Goal: Information Seeking & Learning: Learn about a topic

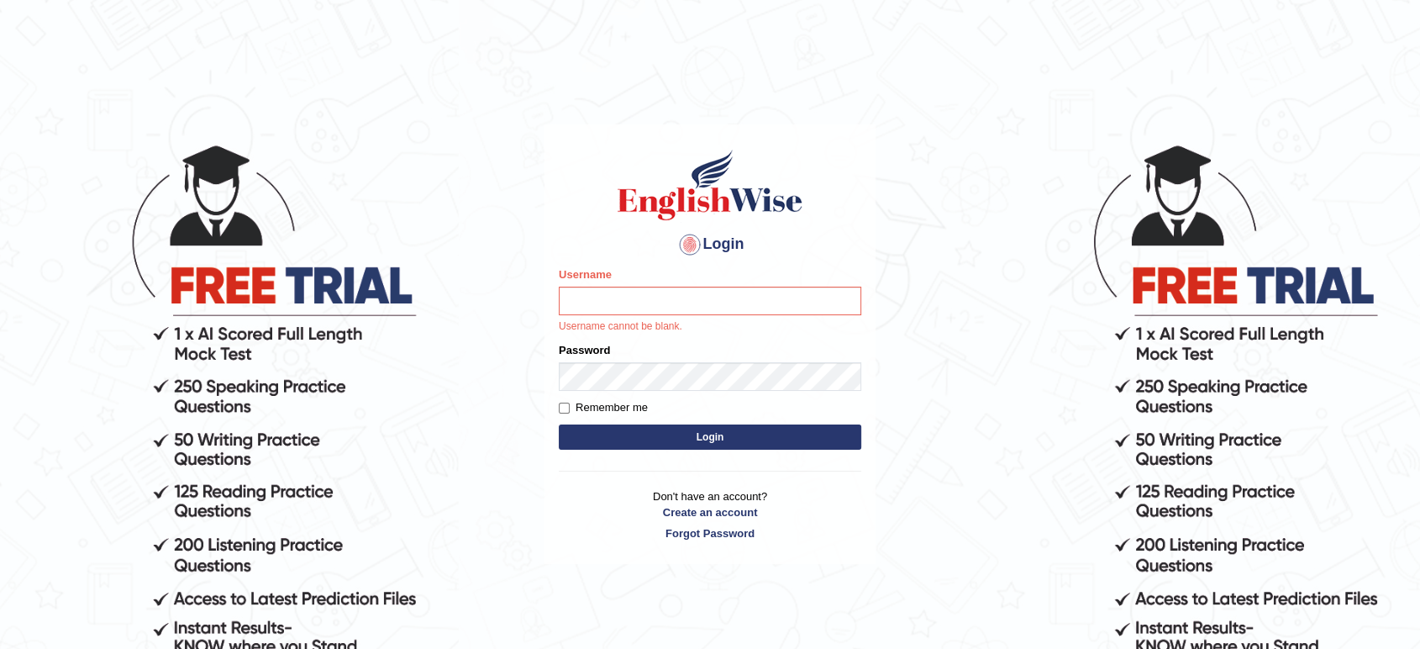
drag, startPoint x: 0, startPoint y: 0, endPoint x: 589, endPoint y: 294, distance: 658.2
click at [589, 294] on input "Username" at bounding box center [710, 300] width 302 height 29
type input "maysi"
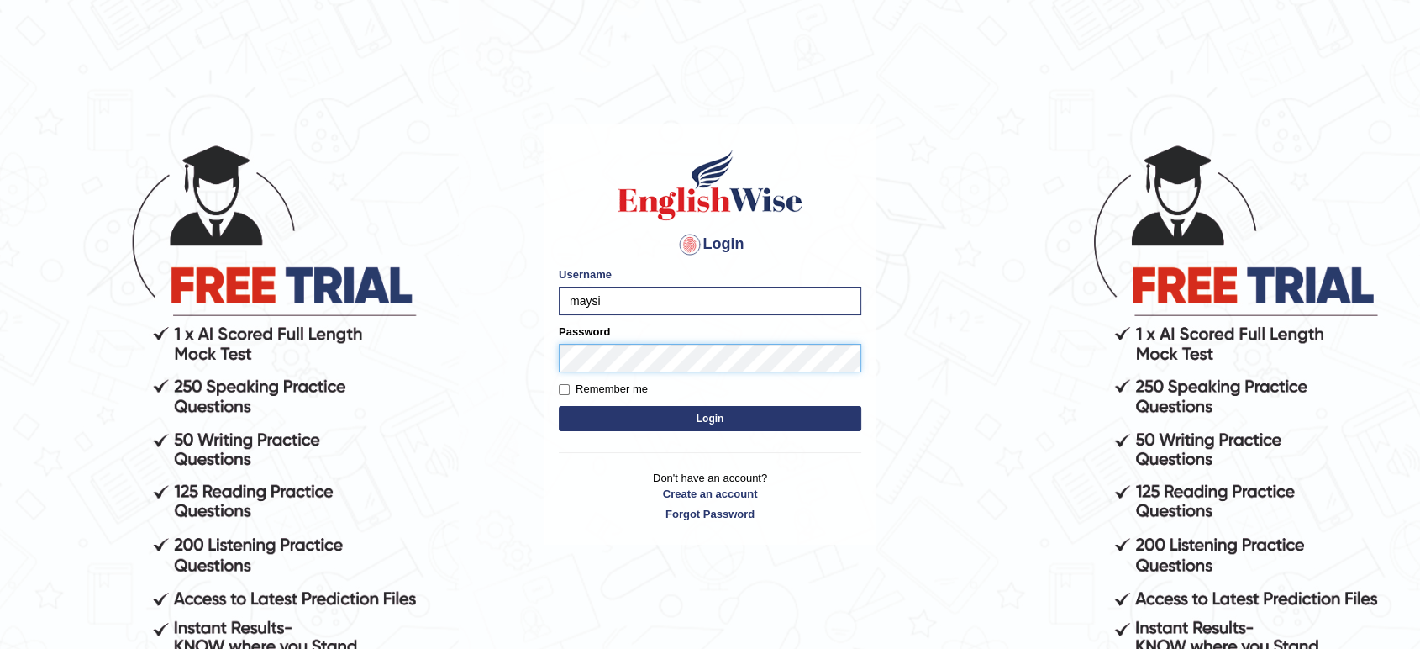
click at [559, 406] on button "Login" at bounding box center [710, 418] width 302 height 25
click at [704, 415] on button "Login" at bounding box center [710, 418] width 302 height 25
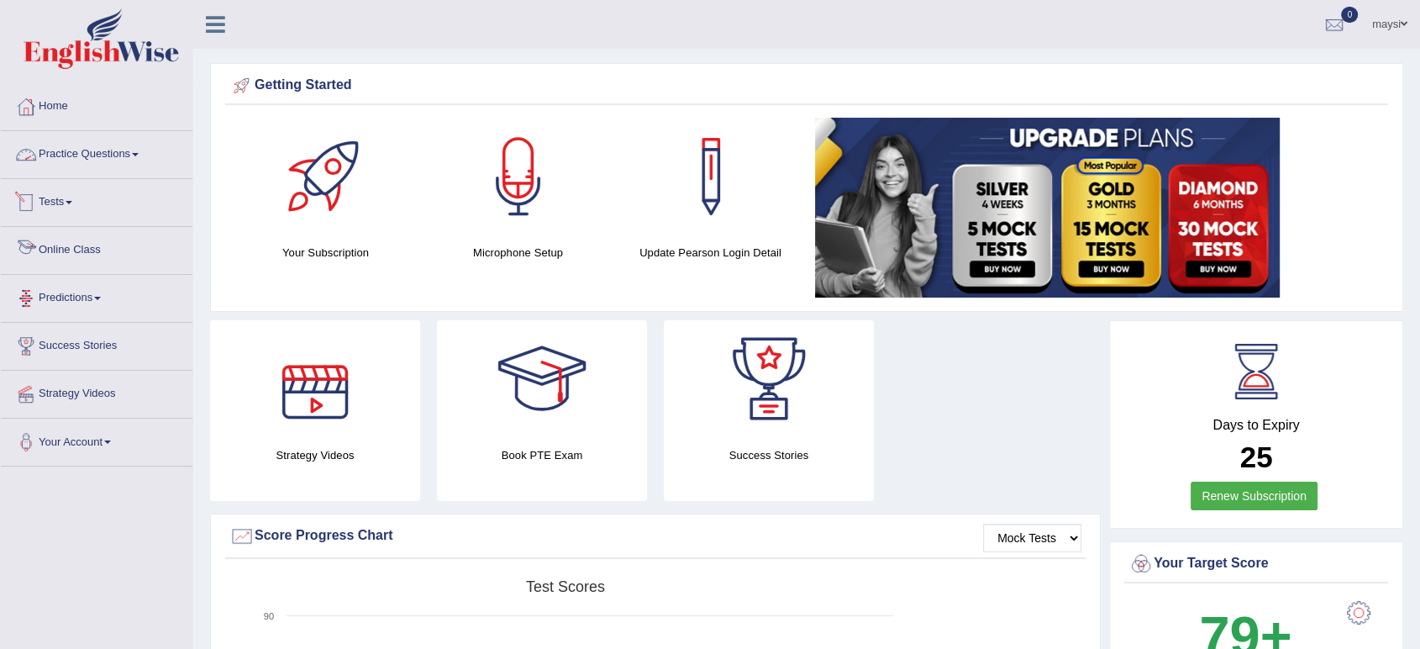
click at [139, 153] on span at bounding box center [135, 154] width 7 height 3
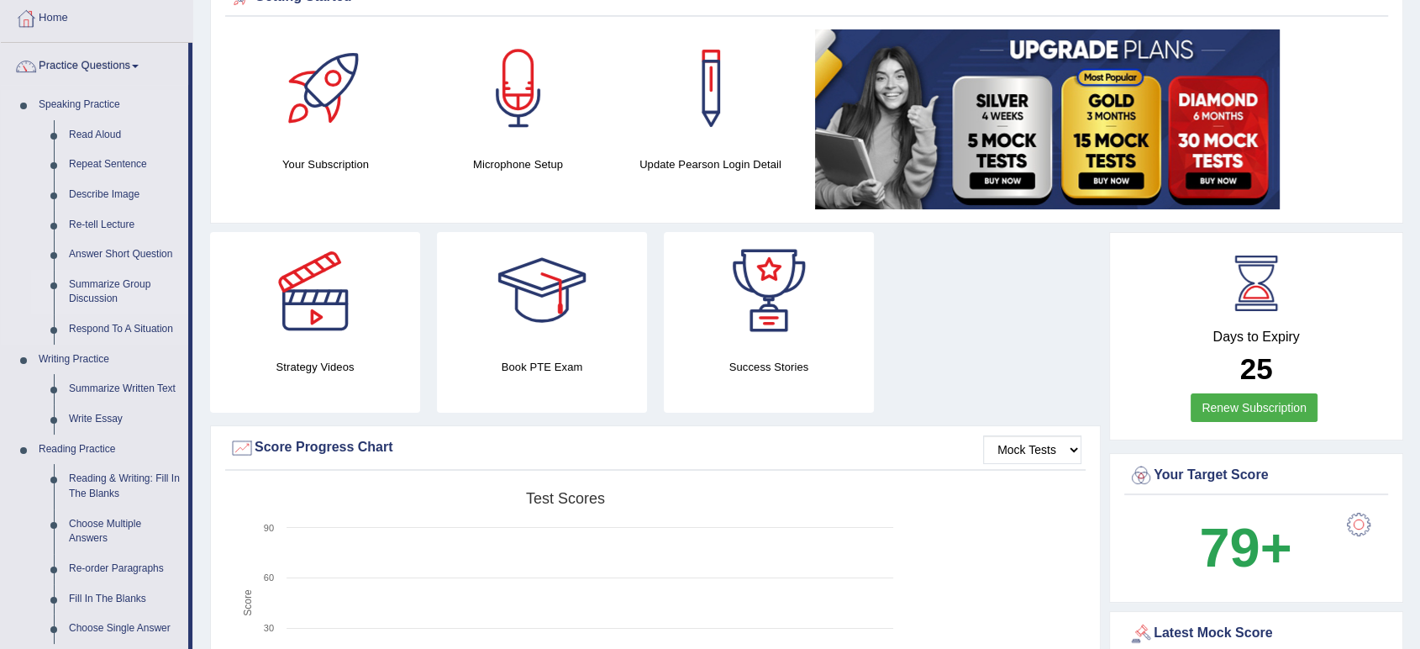
scroll to position [187, 0]
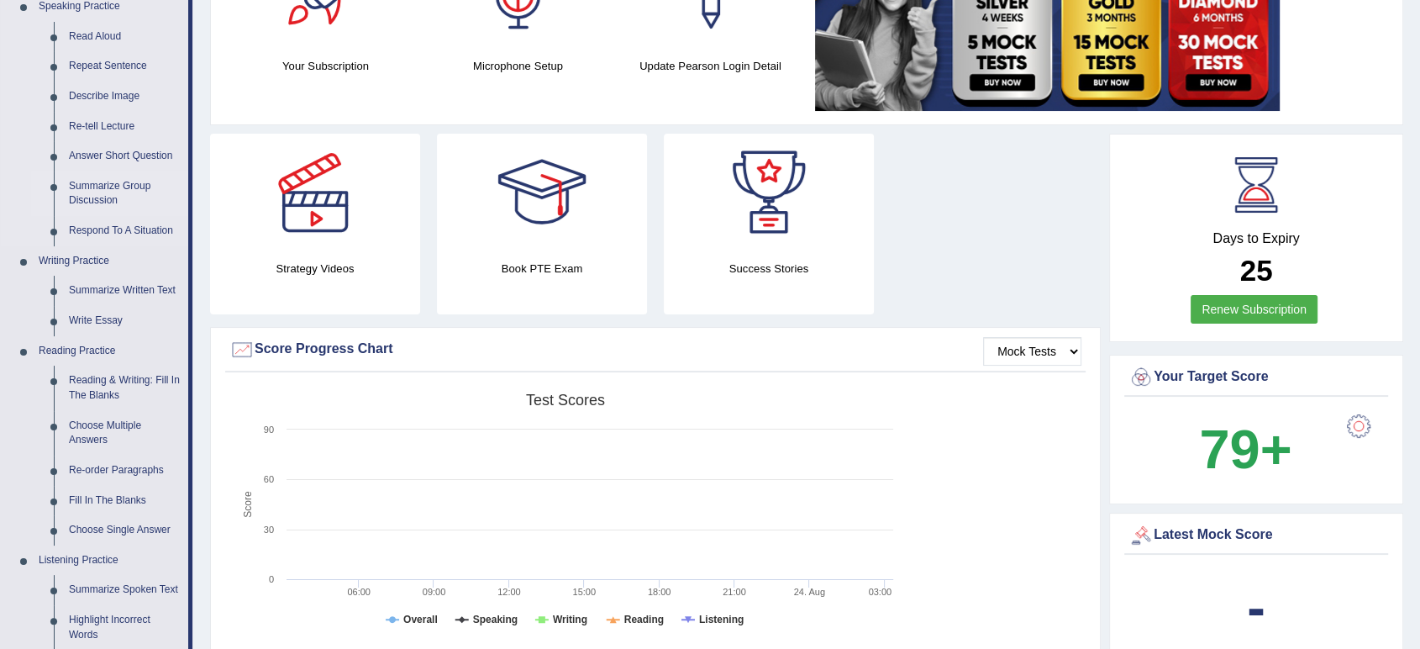
click at [107, 194] on link "Summarize Group Discussion" at bounding box center [124, 193] width 127 height 45
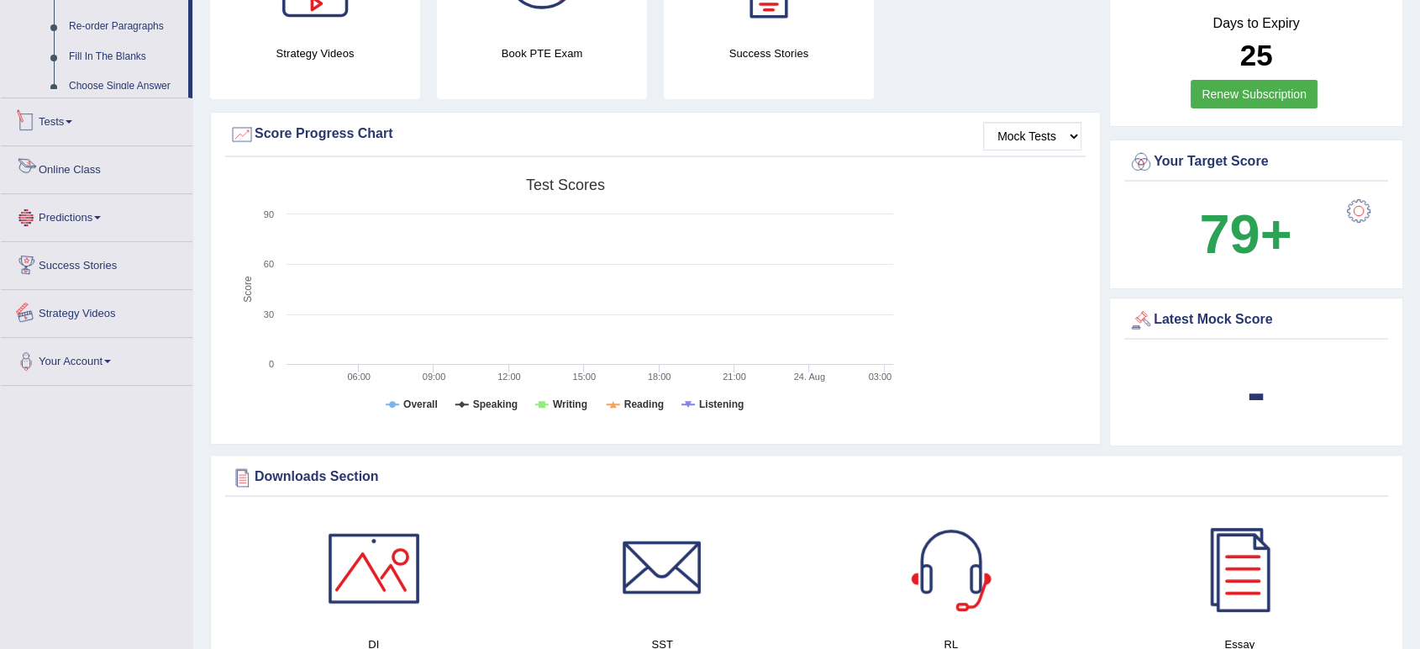
scroll to position [520, 0]
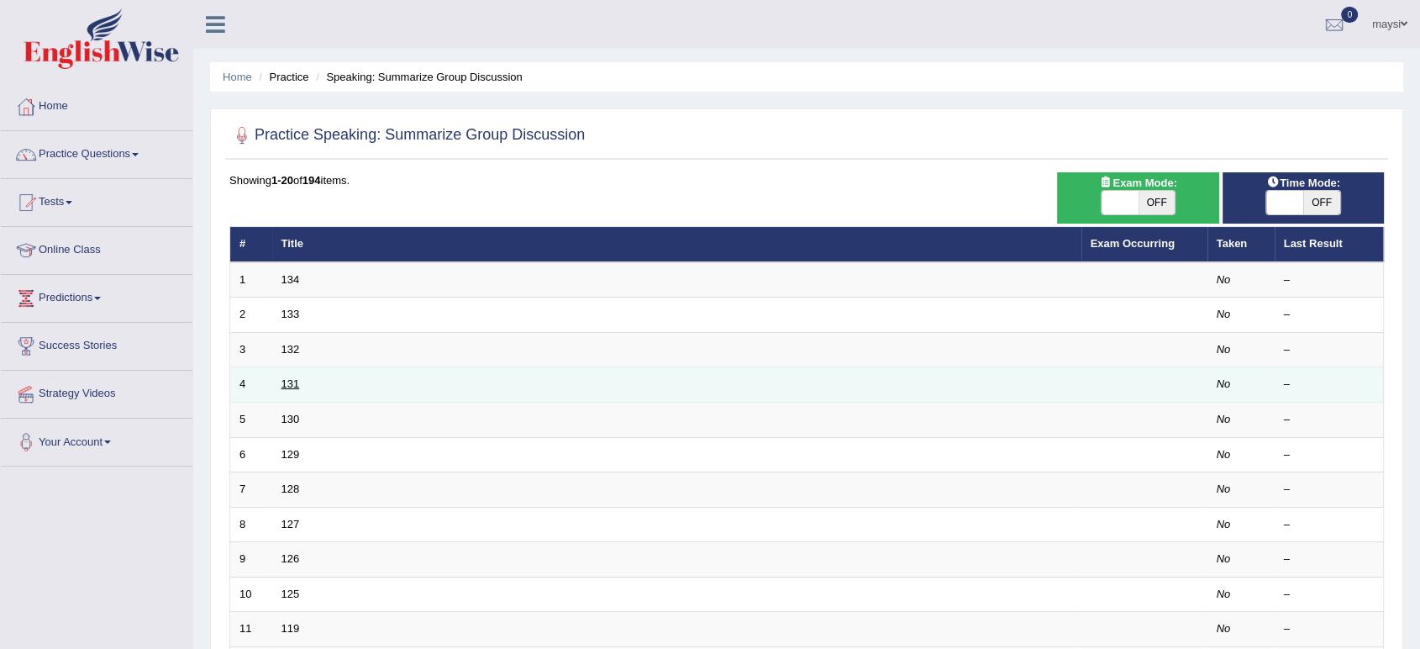
click at [284, 383] on link "131" at bounding box center [290, 383] width 18 height 13
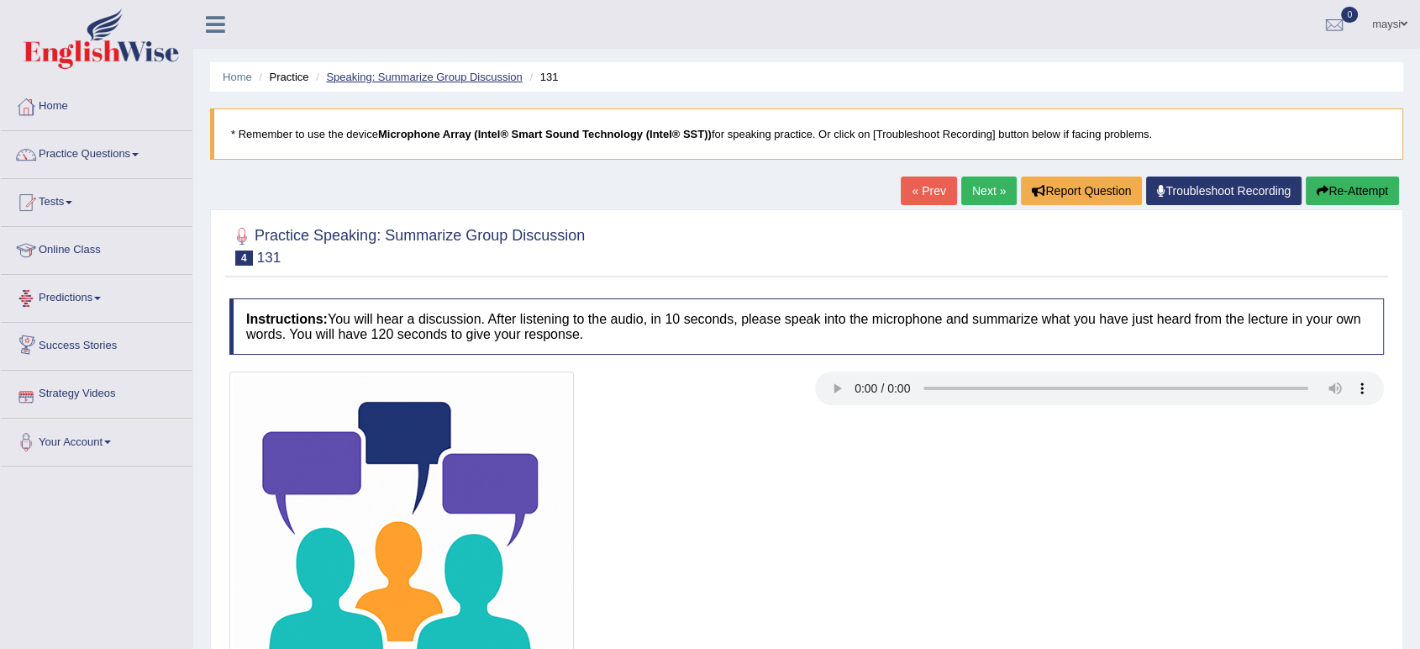
click at [417, 81] on link "Speaking: Summarize Group Discussion" at bounding box center [424, 77] width 196 height 13
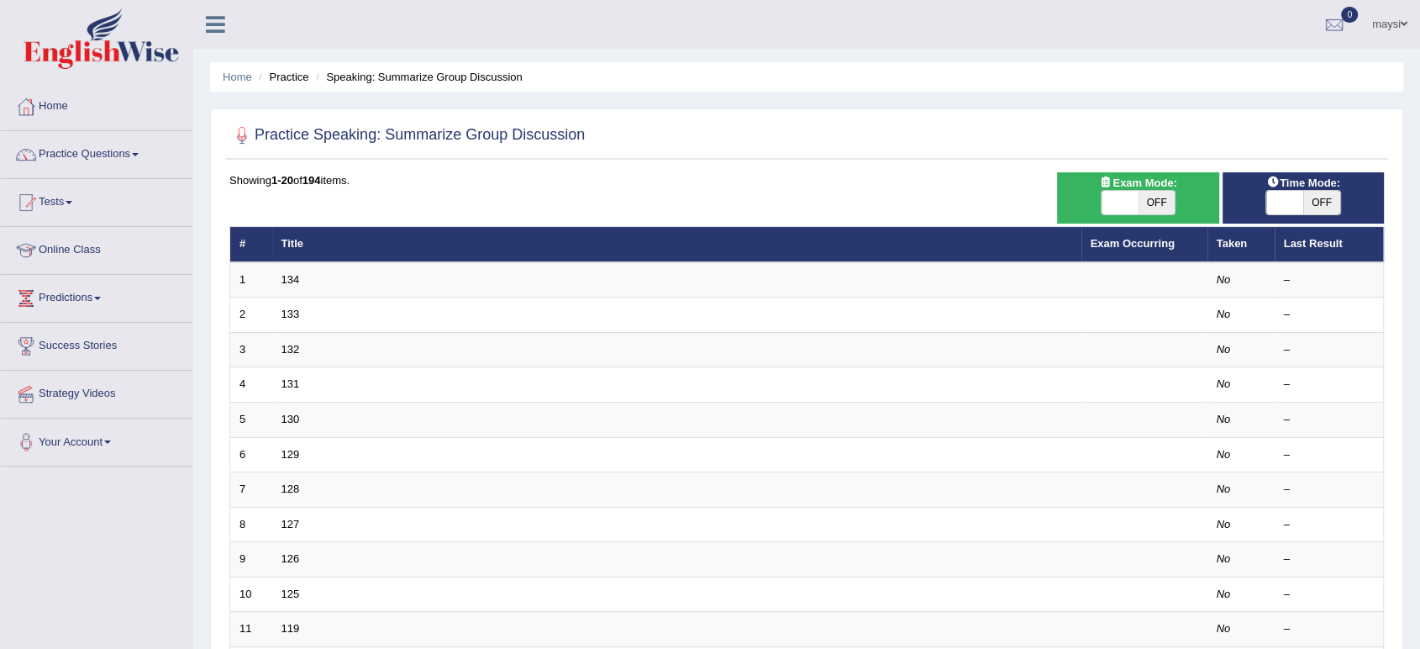
click at [1324, 201] on span "OFF" at bounding box center [1321, 203] width 37 height 24
checkbox input "true"
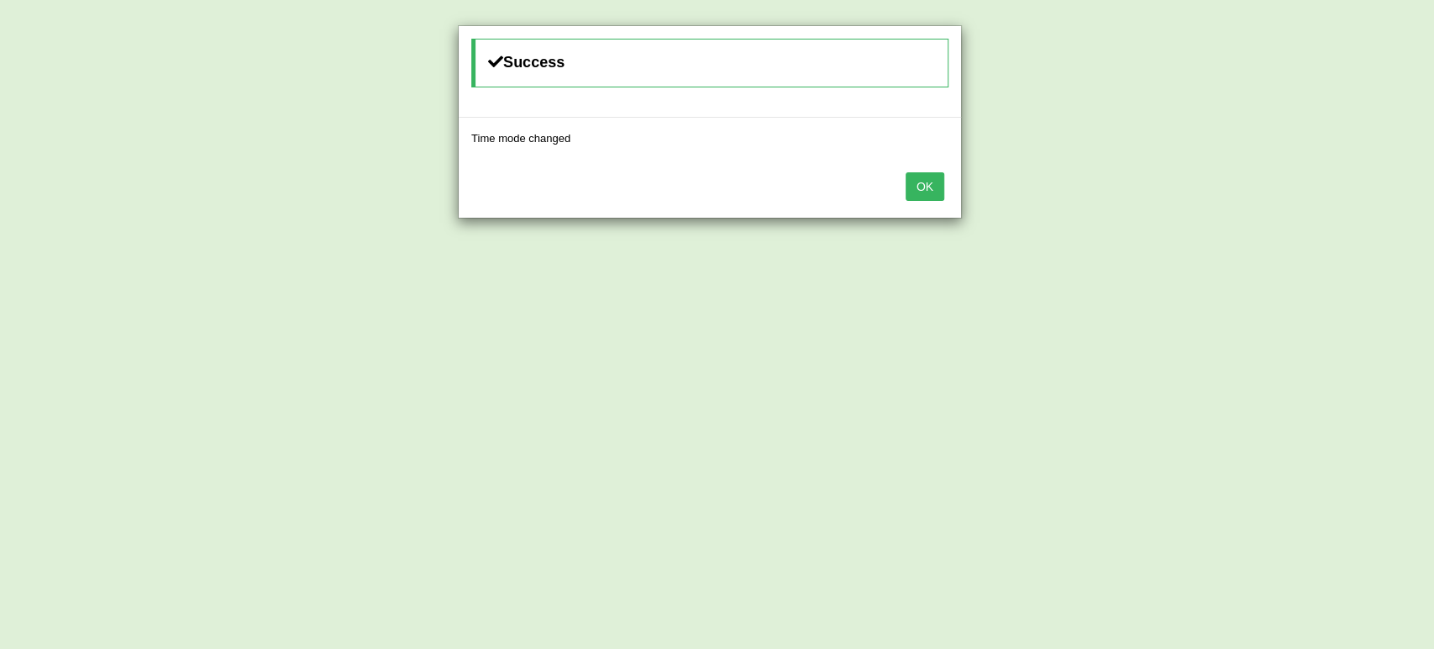
click at [922, 184] on button "OK" at bounding box center [925, 186] width 39 height 29
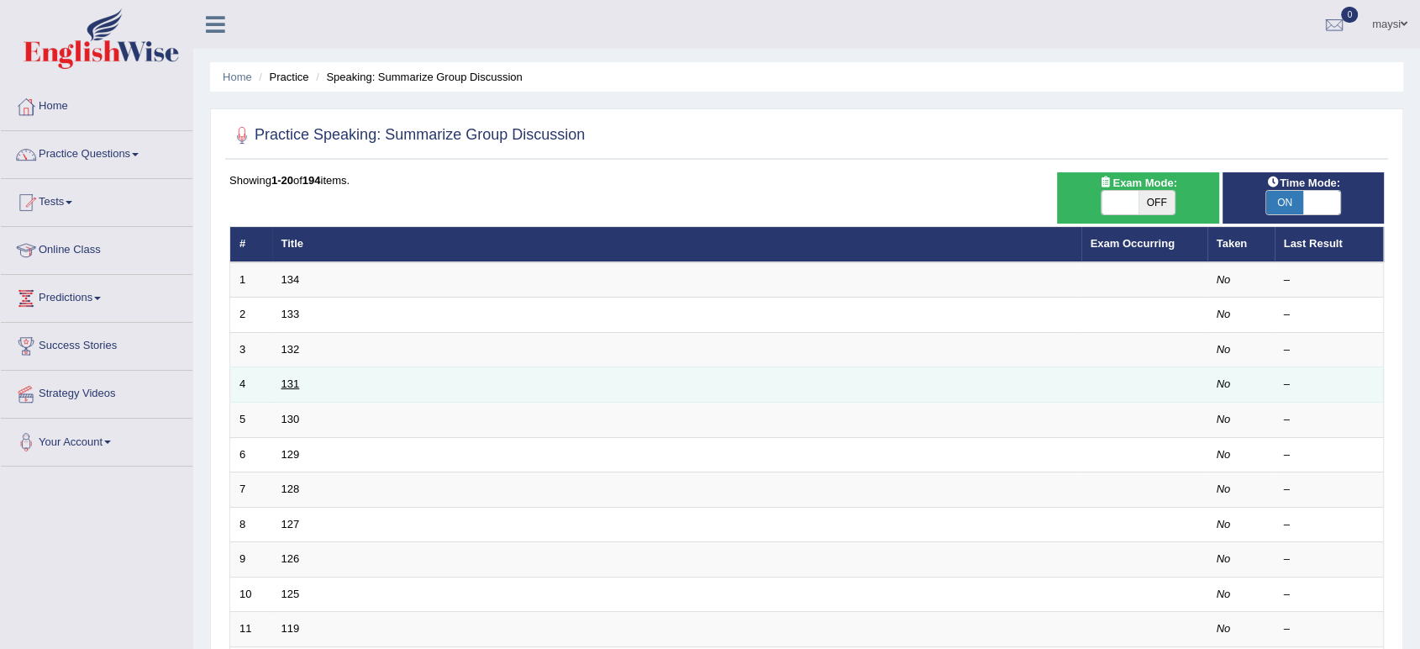
click at [294, 381] on link "131" at bounding box center [290, 383] width 18 height 13
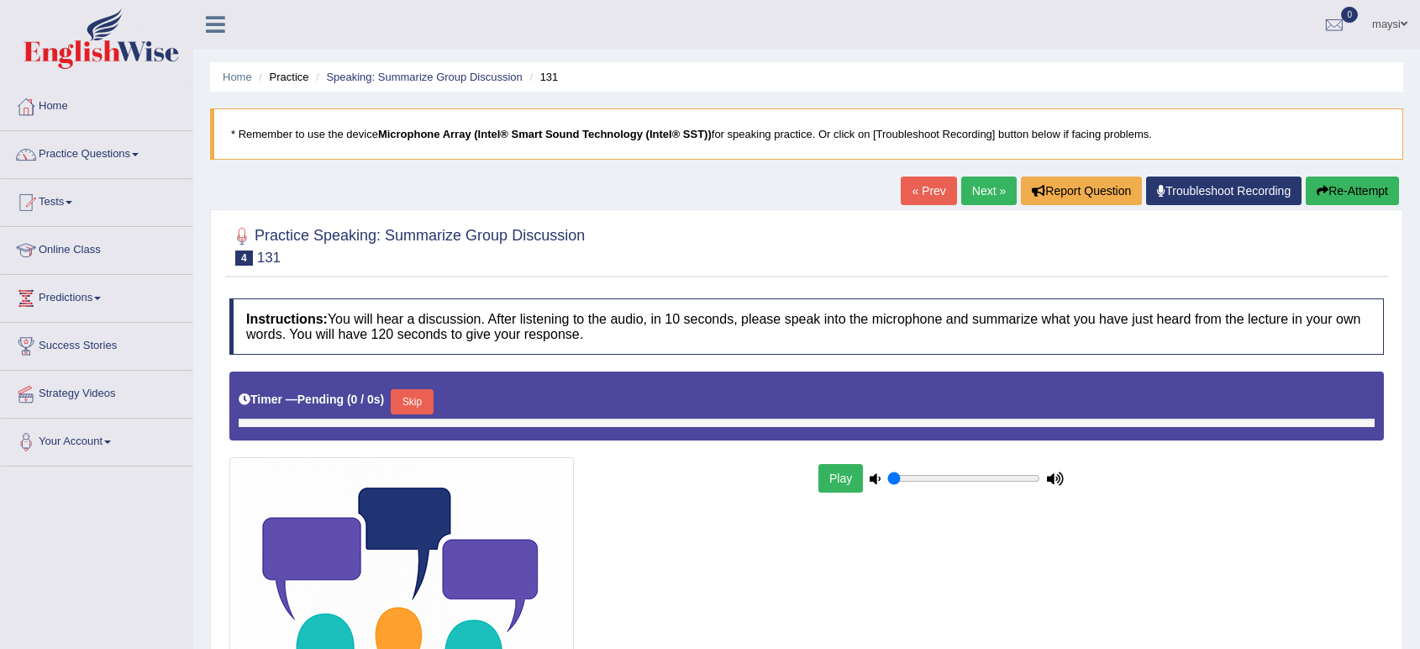
type input "1"
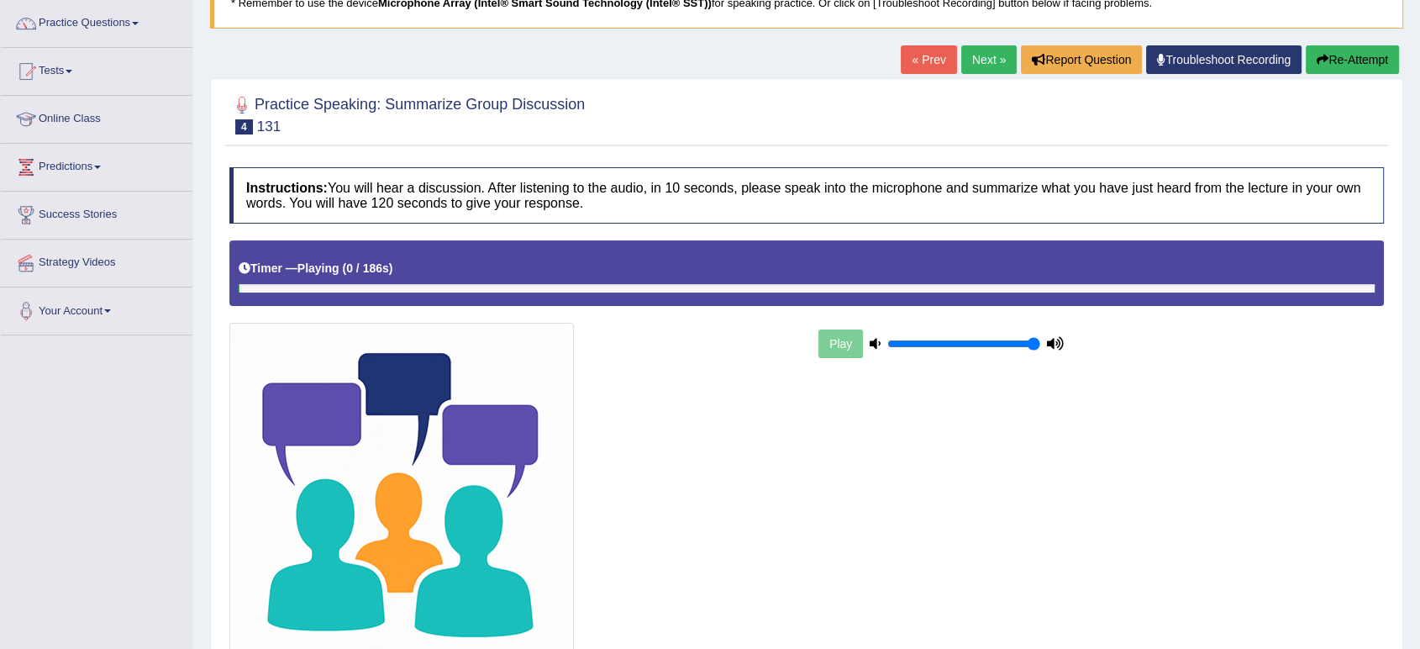
scroll to position [187, 0]
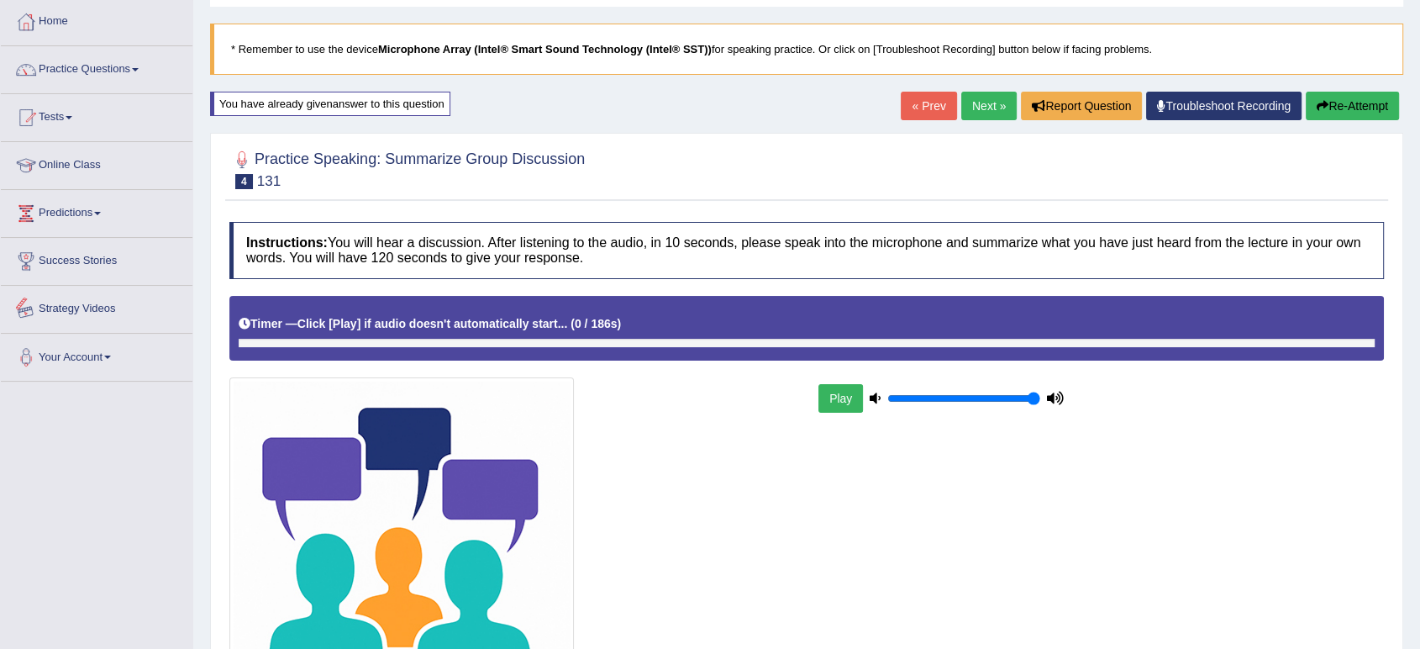
click at [239, 339] on div at bounding box center [239, 343] width 0 height 8
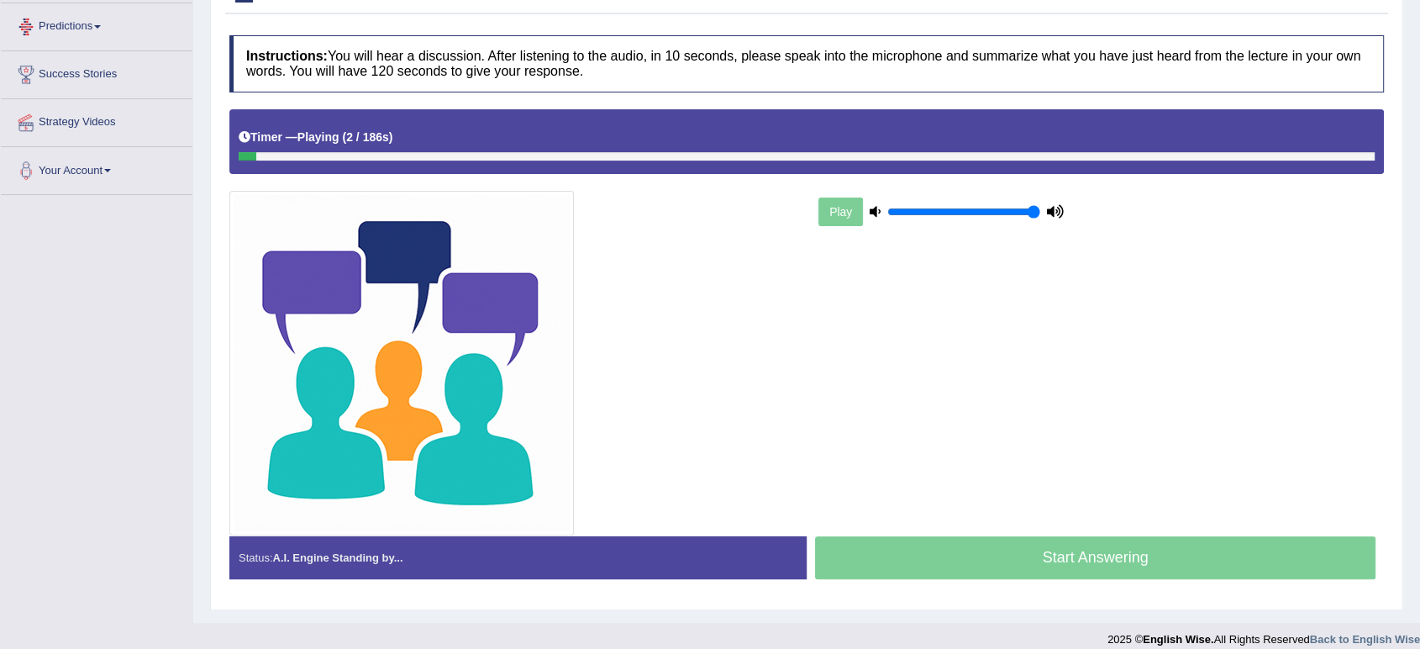
scroll to position [287, 0]
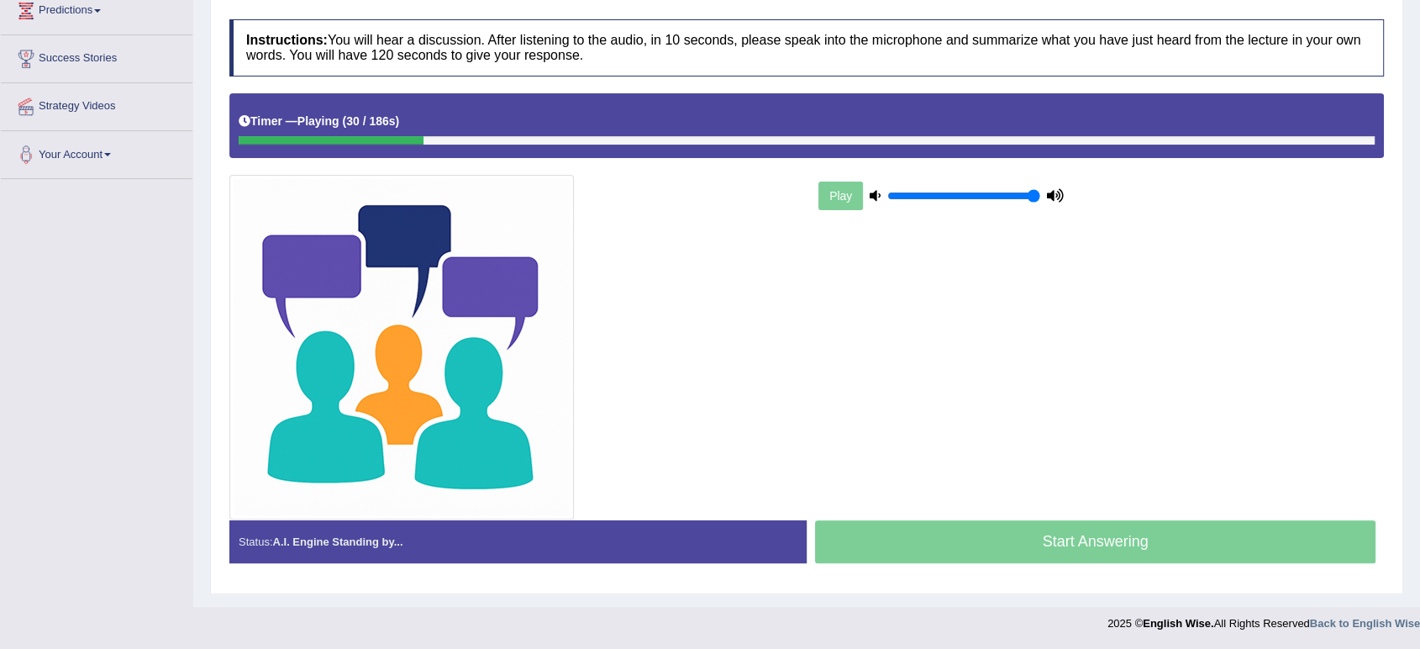
click at [414, 136] on div at bounding box center [331, 140] width 185 height 8
drag, startPoint x: 414, startPoint y: 135, endPoint x: 856, endPoint y: 171, distance: 443.3
click at [853, 173] on div "Instructions: You will hear a discussion. After listening to the audio, in 10 s…" at bounding box center [806, 298] width 1163 height 574
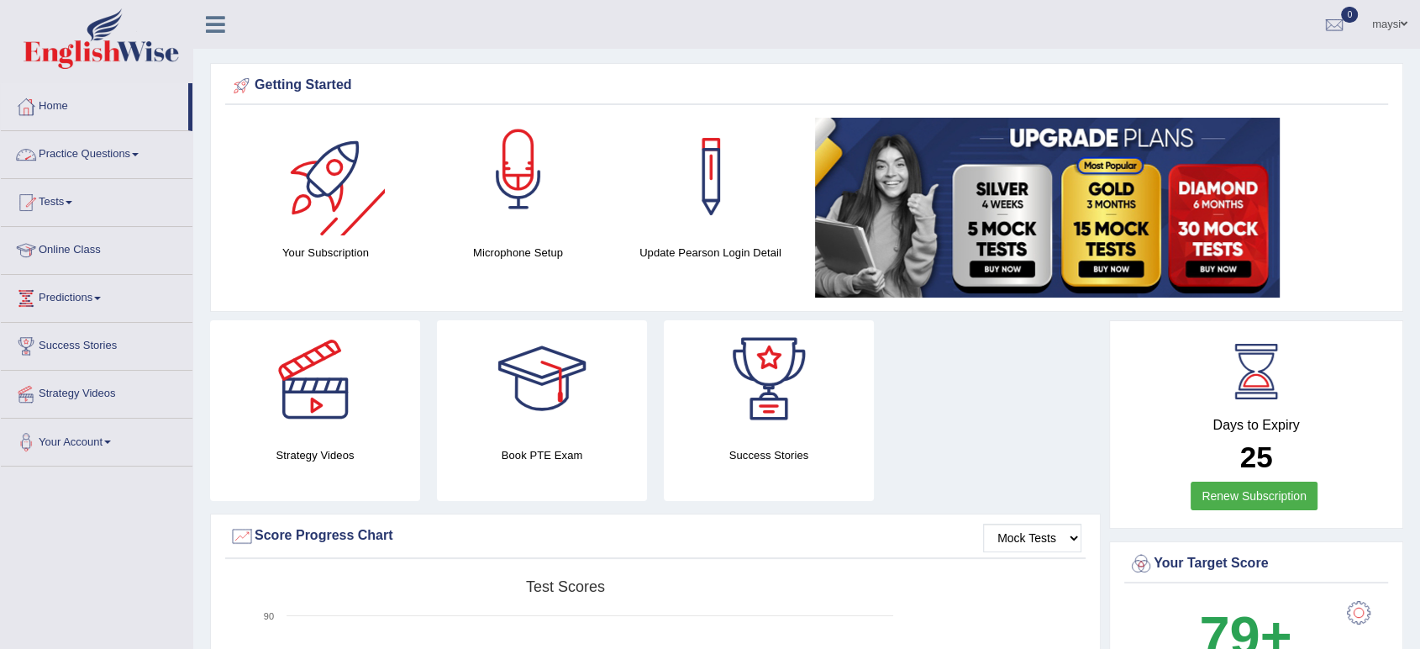
click at [515, 171] on div at bounding box center [519, 177] width 118 height 118
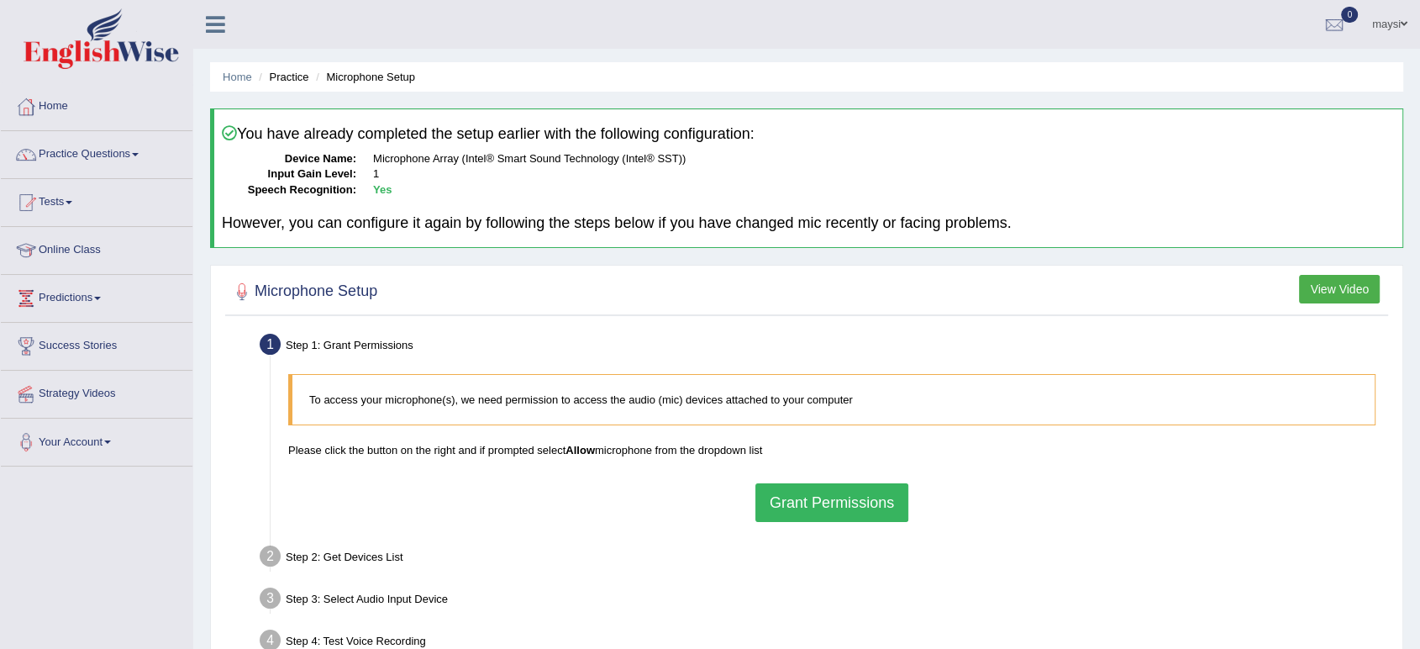
click at [810, 511] on button "Grant Permissions" at bounding box center [831, 502] width 153 height 39
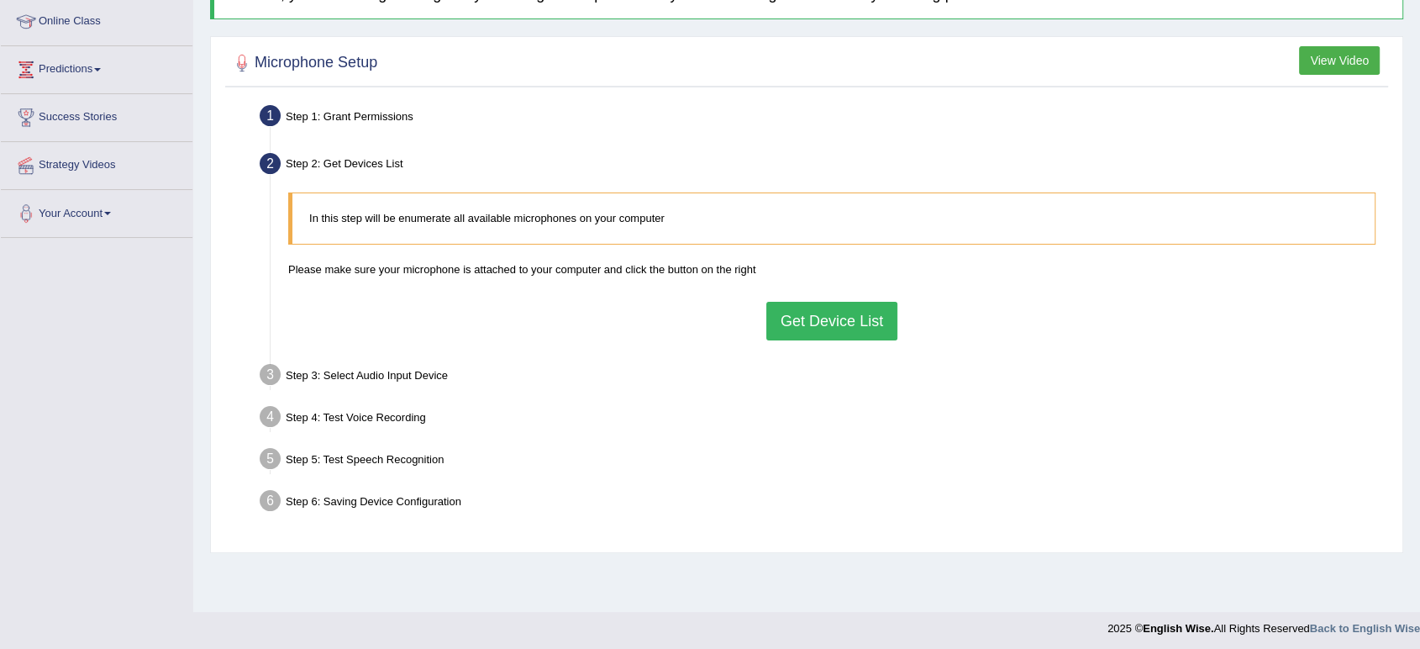
scroll to position [233, 0]
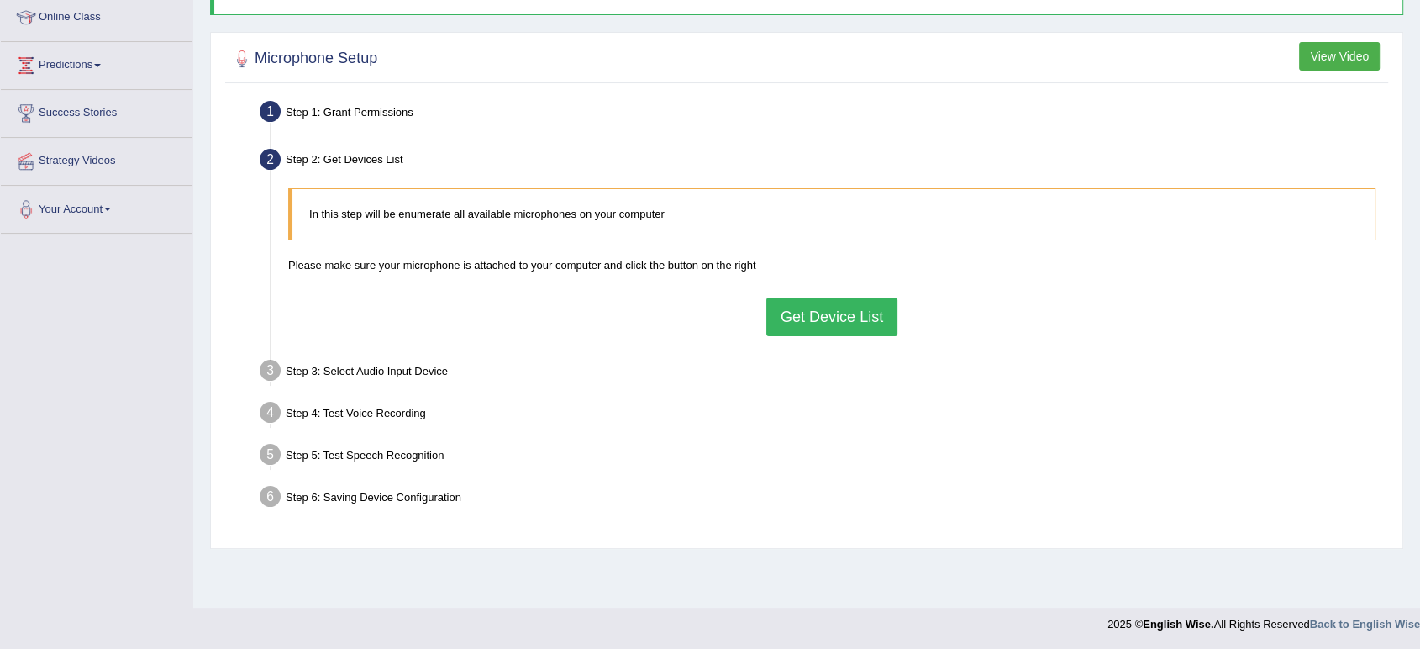
click at [805, 319] on button "Get Device List" at bounding box center [831, 316] width 131 height 39
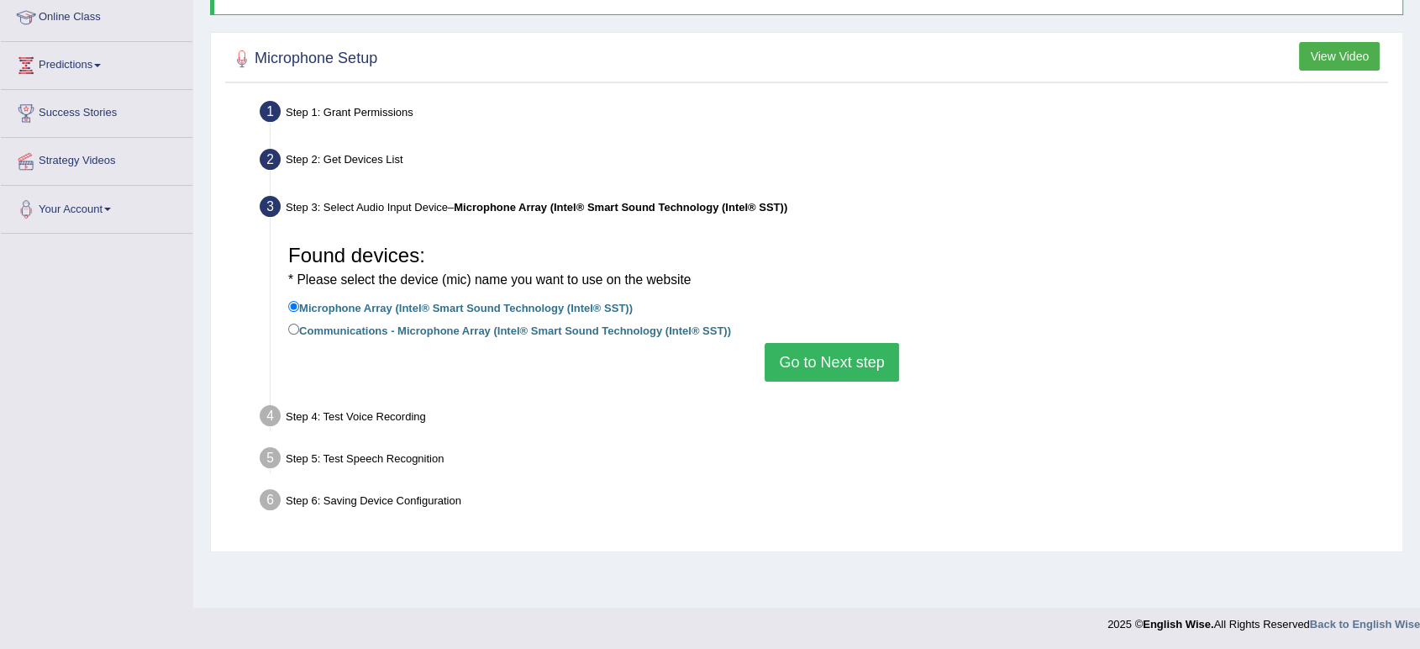
click at [791, 365] on button "Go to Next step" at bounding box center [831, 362] width 134 height 39
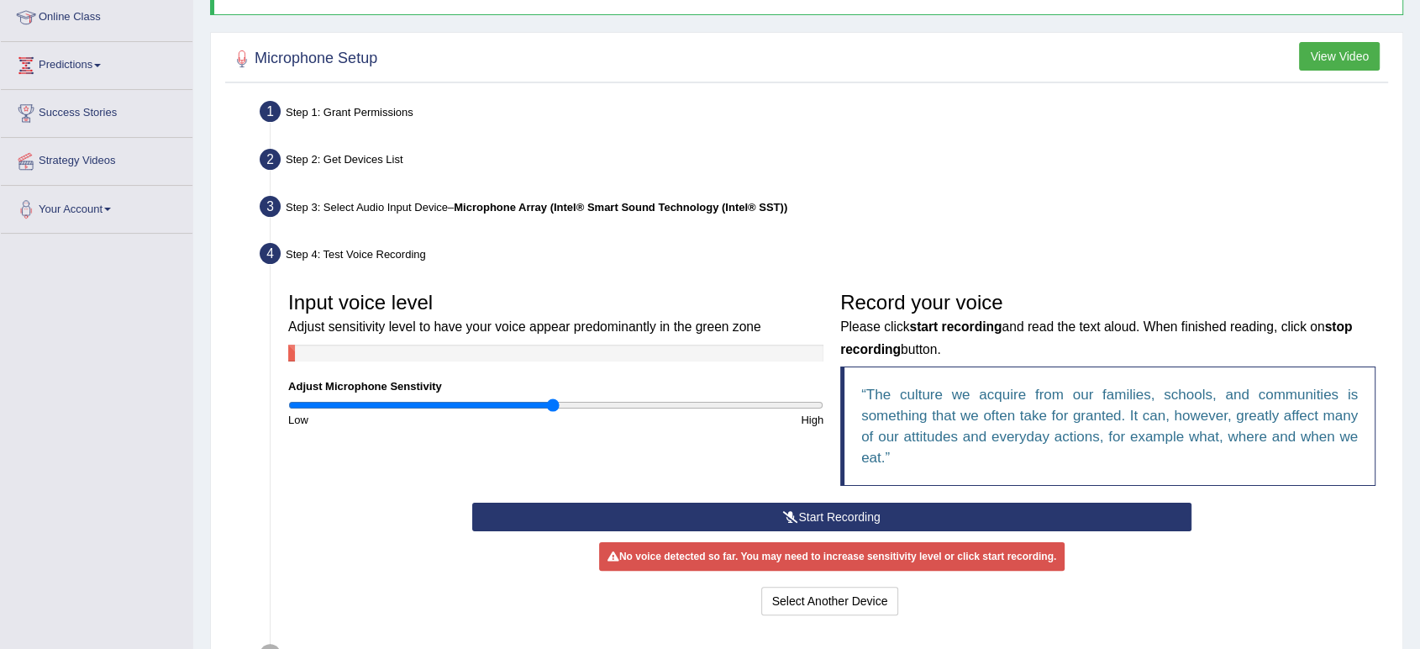
click at [825, 515] on button "Start Recording" at bounding box center [831, 516] width 719 height 29
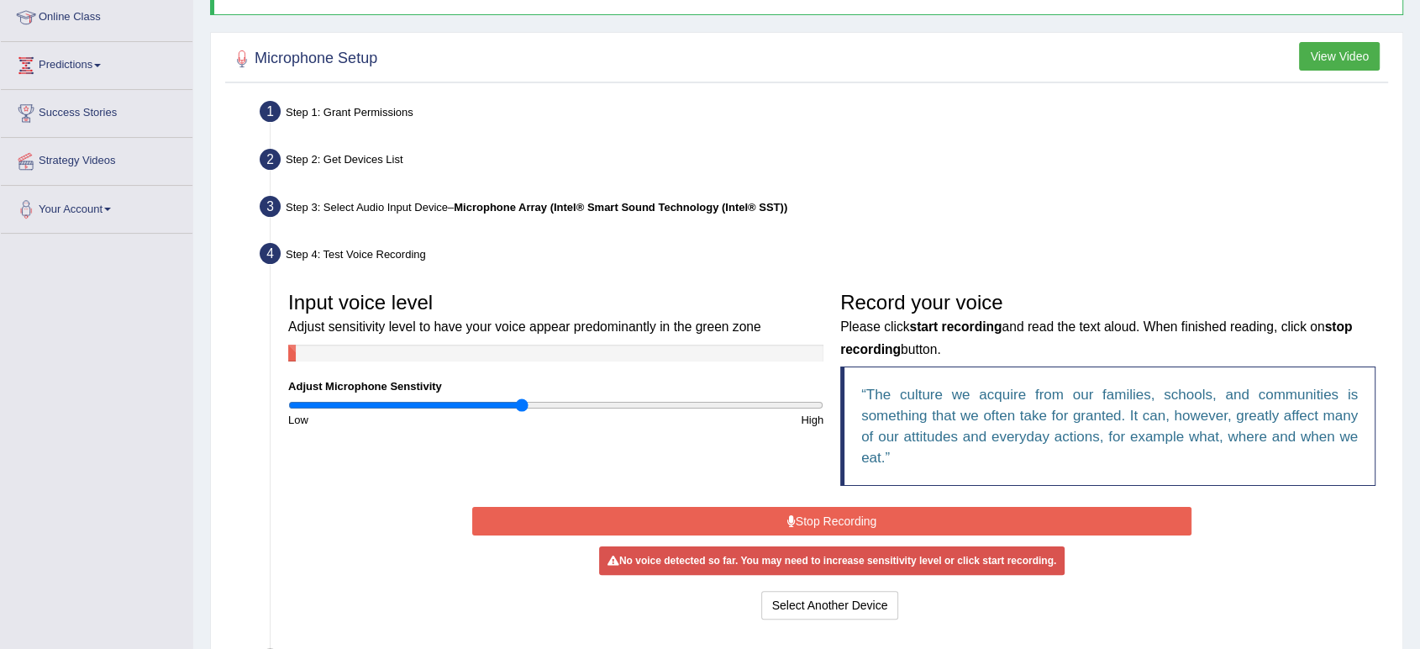
click at [522, 403] on input "range" at bounding box center [555, 404] width 535 height 13
click at [458, 402] on input "range" at bounding box center [555, 404] width 535 height 13
type input "0.7"
click at [475, 402] on input "range" at bounding box center [555, 404] width 535 height 13
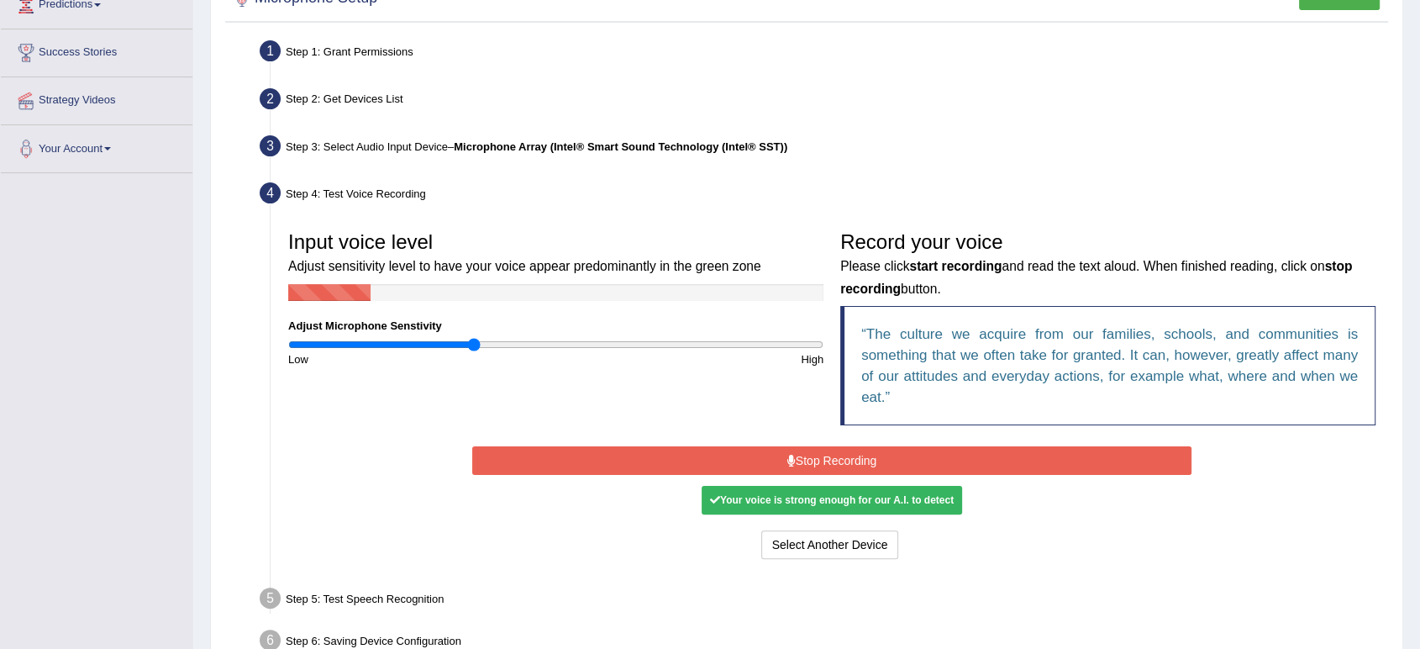
scroll to position [326, 0]
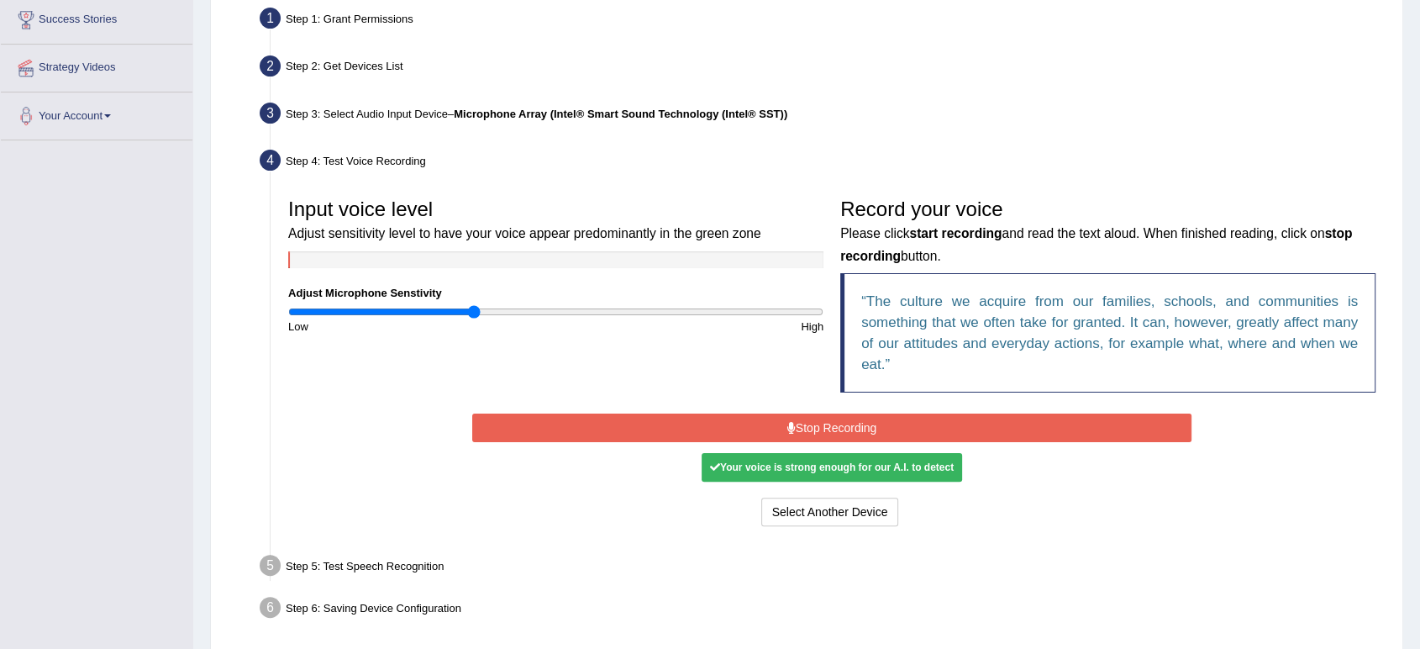
click at [827, 417] on button "Stop Recording" at bounding box center [831, 427] width 719 height 29
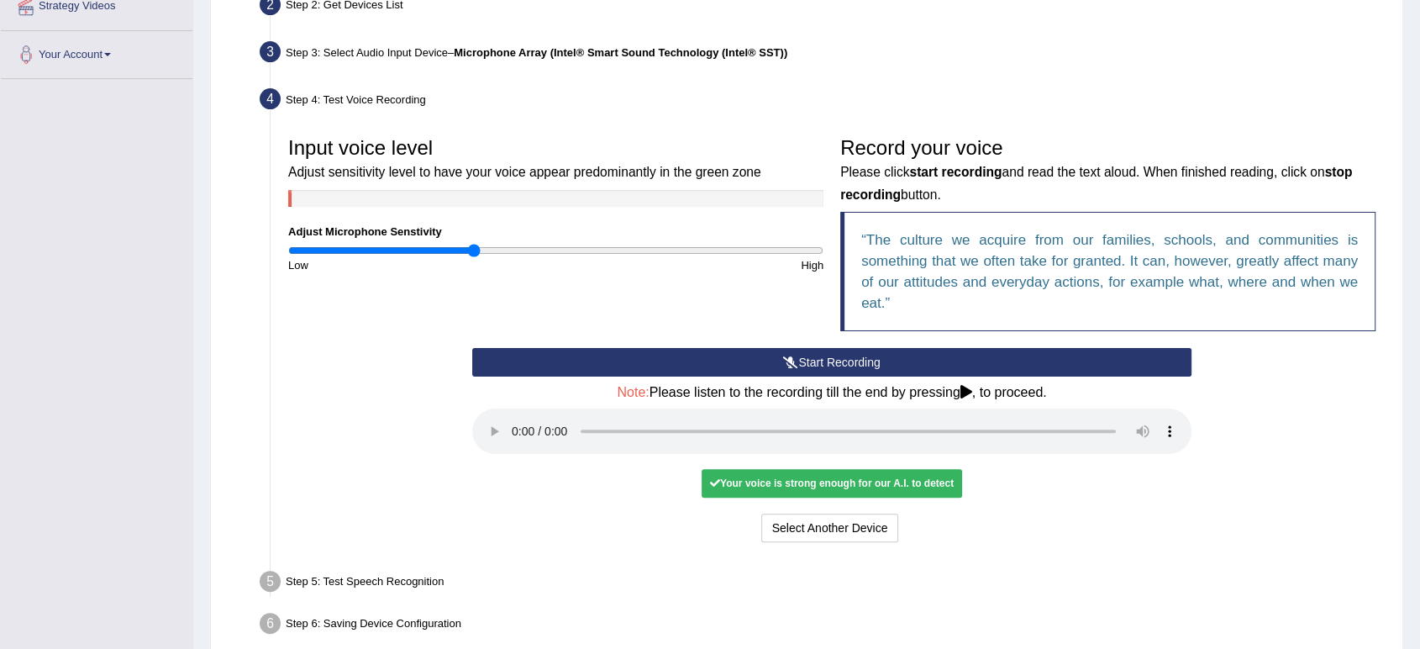
scroll to position [419, 0]
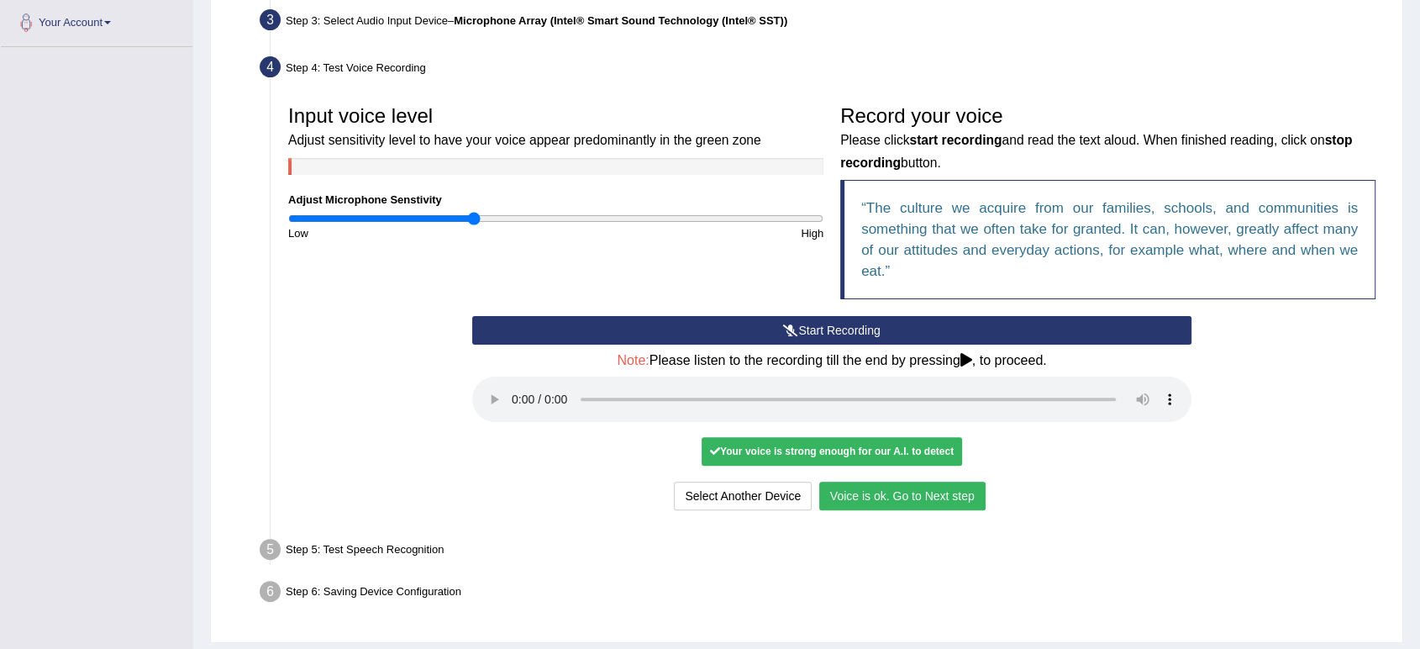
click at [938, 501] on button "Voice is ok. Go to Next step" at bounding box center [902, 495] width 166 height 29
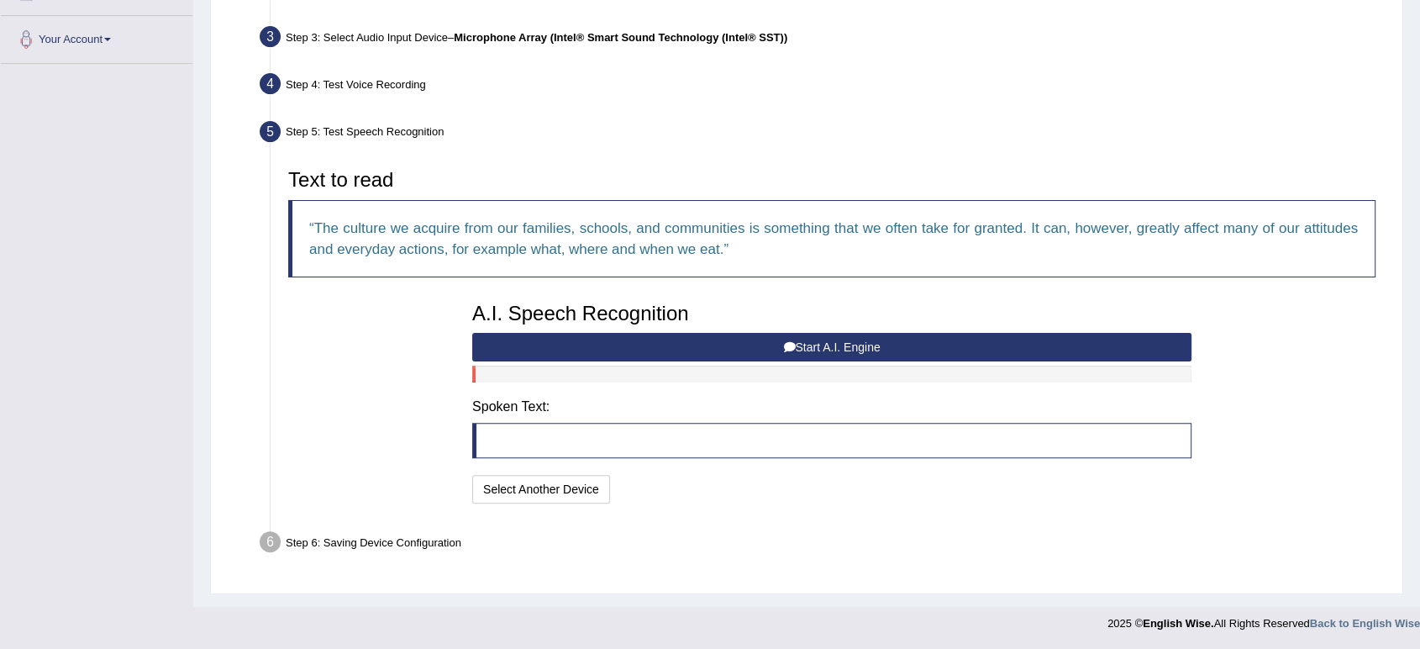
scroll to position [400, 0]
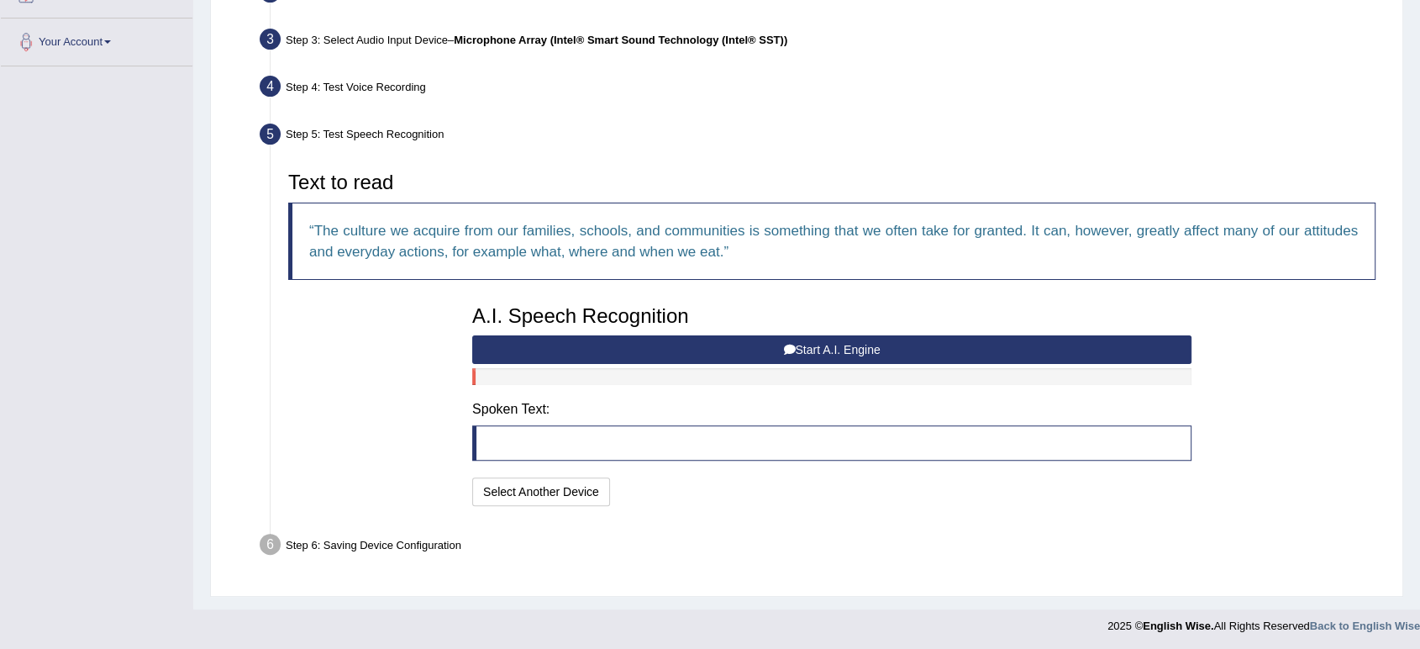
click at [875, 349] on button "Start A.I. Engine" at bounding box center [831, 349] width 719 height 29
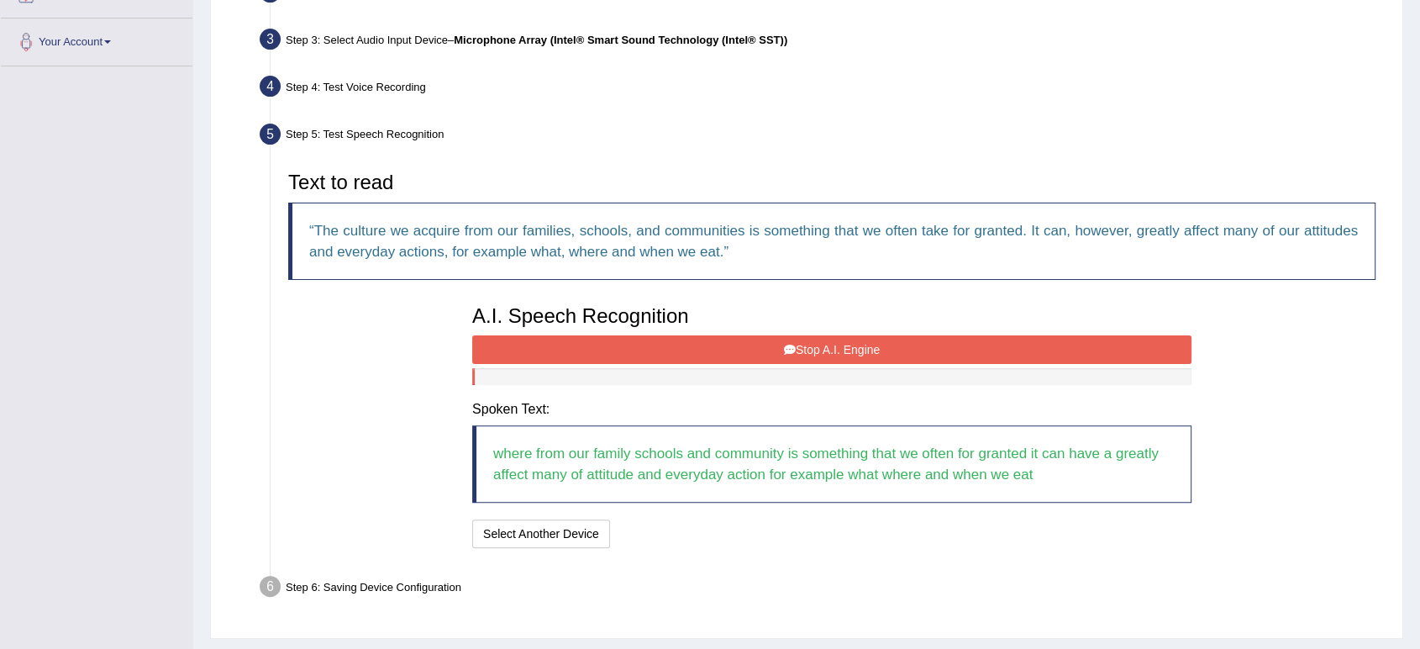
click at [733, 349] on button "Stop A.I. Engine" at bounding box center [831, 349] width 719 height 29
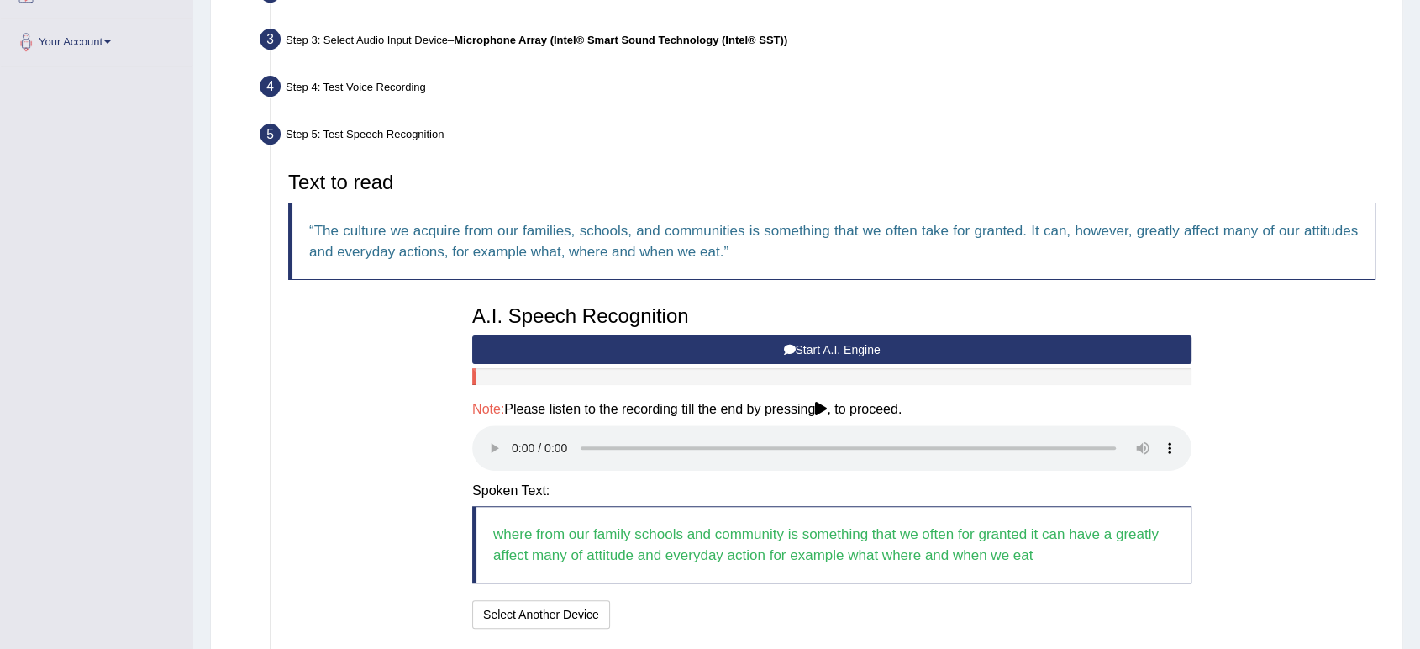
click at [793, 342] on button "Start A.I. Engine" at bounding box center [831, 349] width 719 height 29
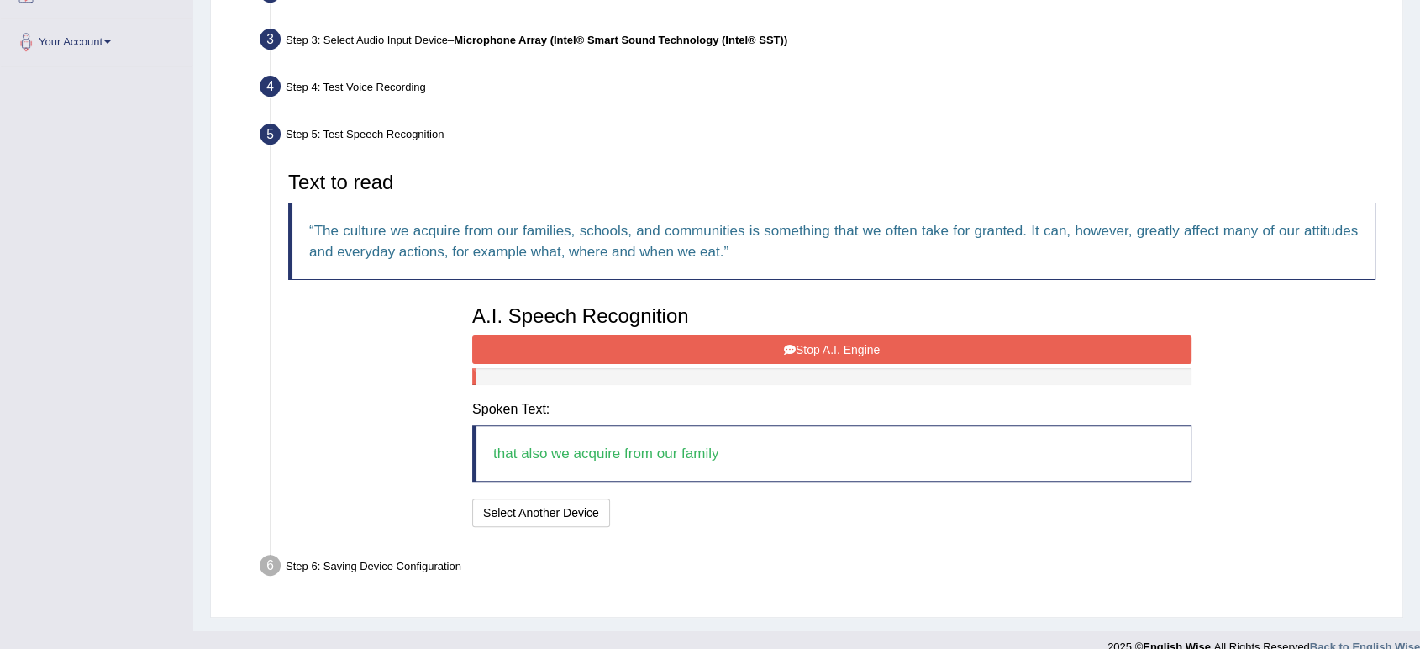
click at [785, 344] on icon at bounding box center [790, 350] width 12 height 12
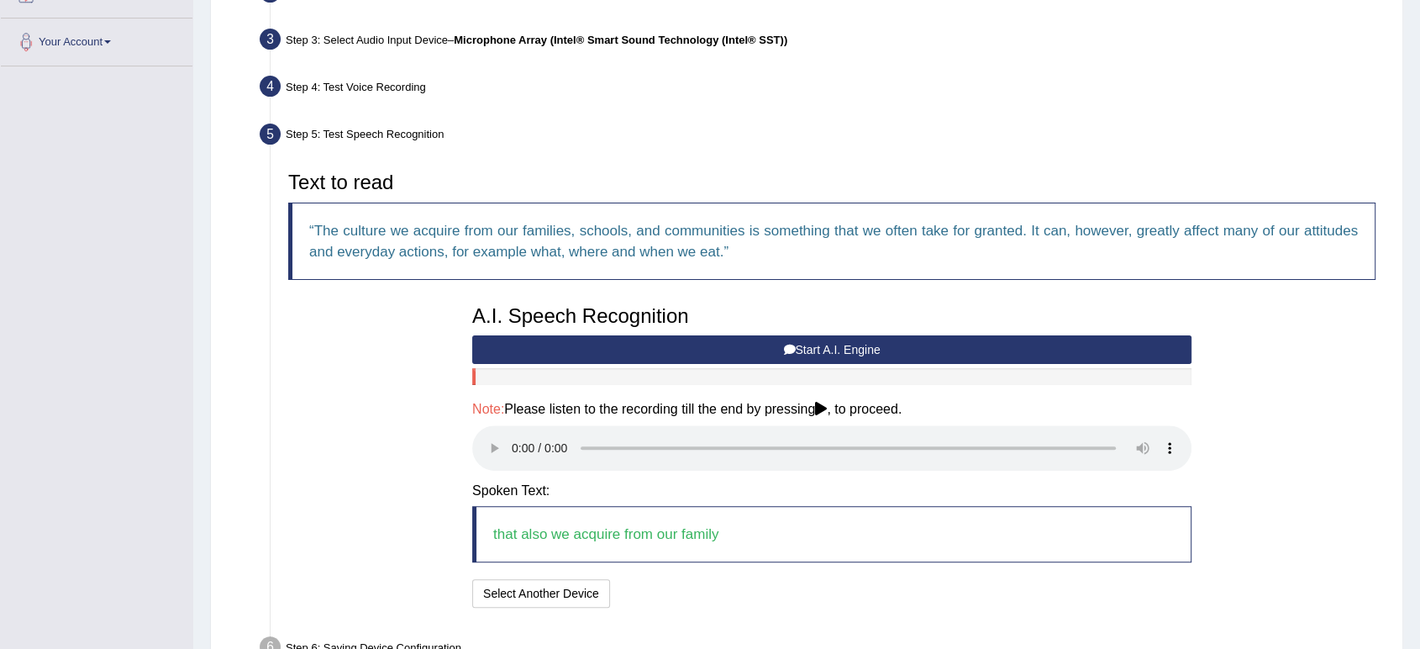
click at [803, 345] on button "Start A.I. Engine" at bounding box center [831, 349] width 719 height 29
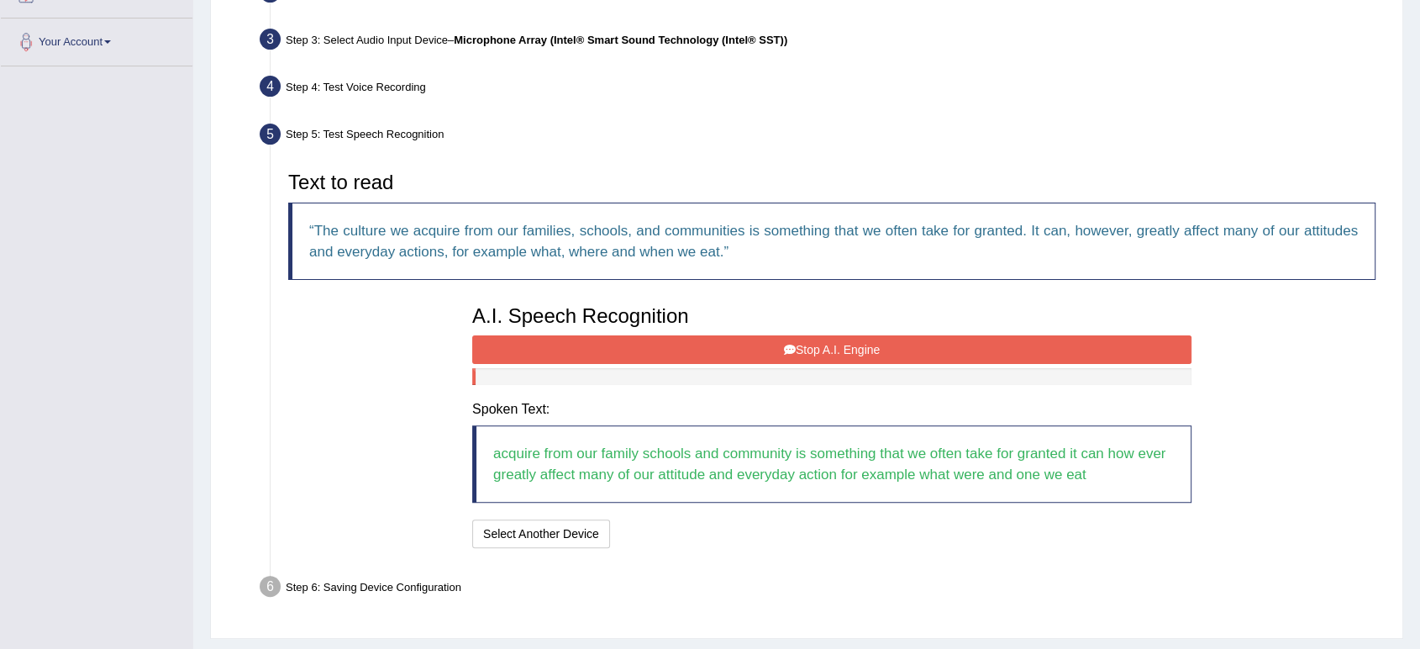
click at [803, 346] on button "Stop A.I. Engine" at bounding box center [831, 349] width 719 height 29
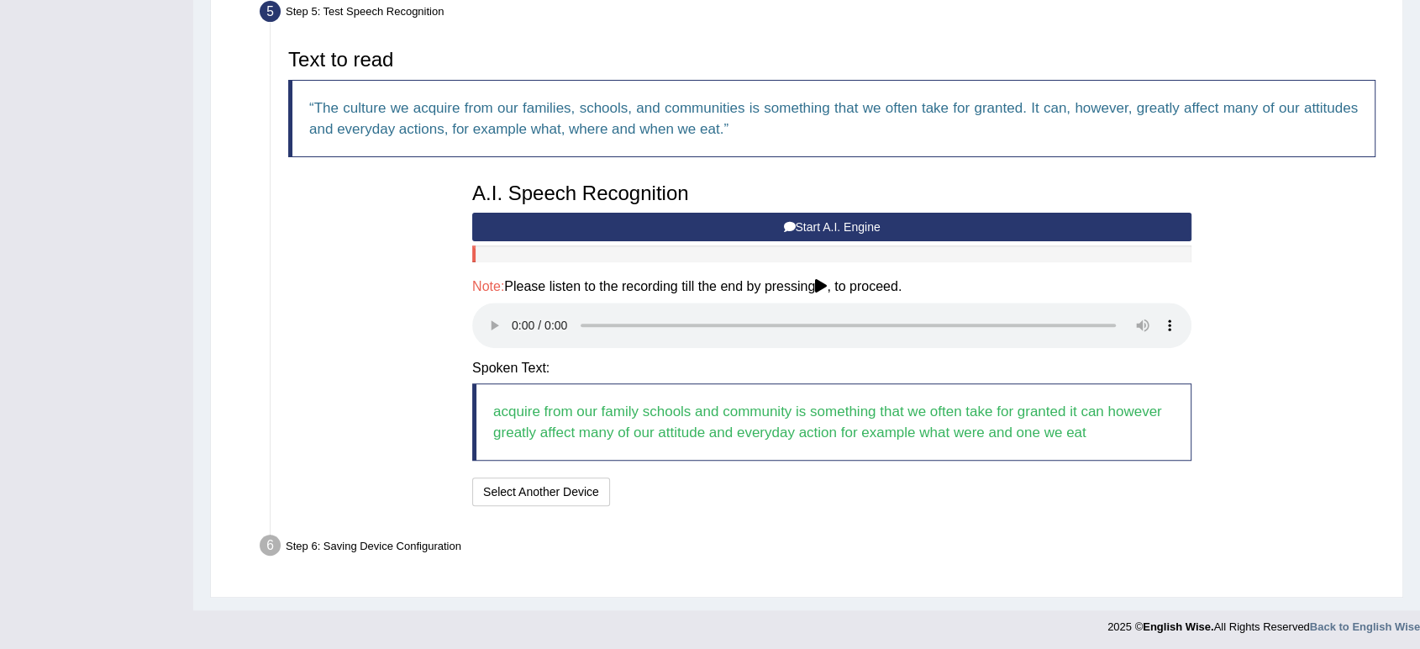
scroll to position [524, 0]
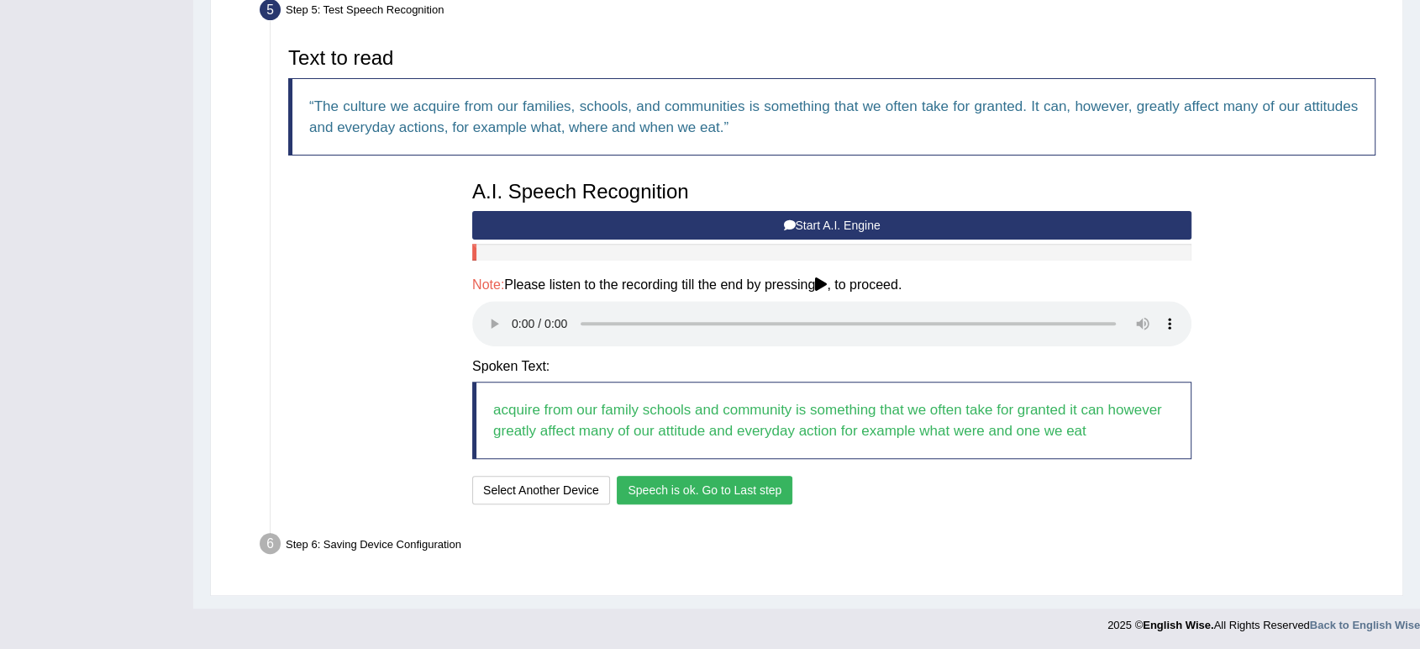
click at [694, 494] on button "Speech is ok. Go to Last step" at bounding box center [705, 489] width 176 height 29
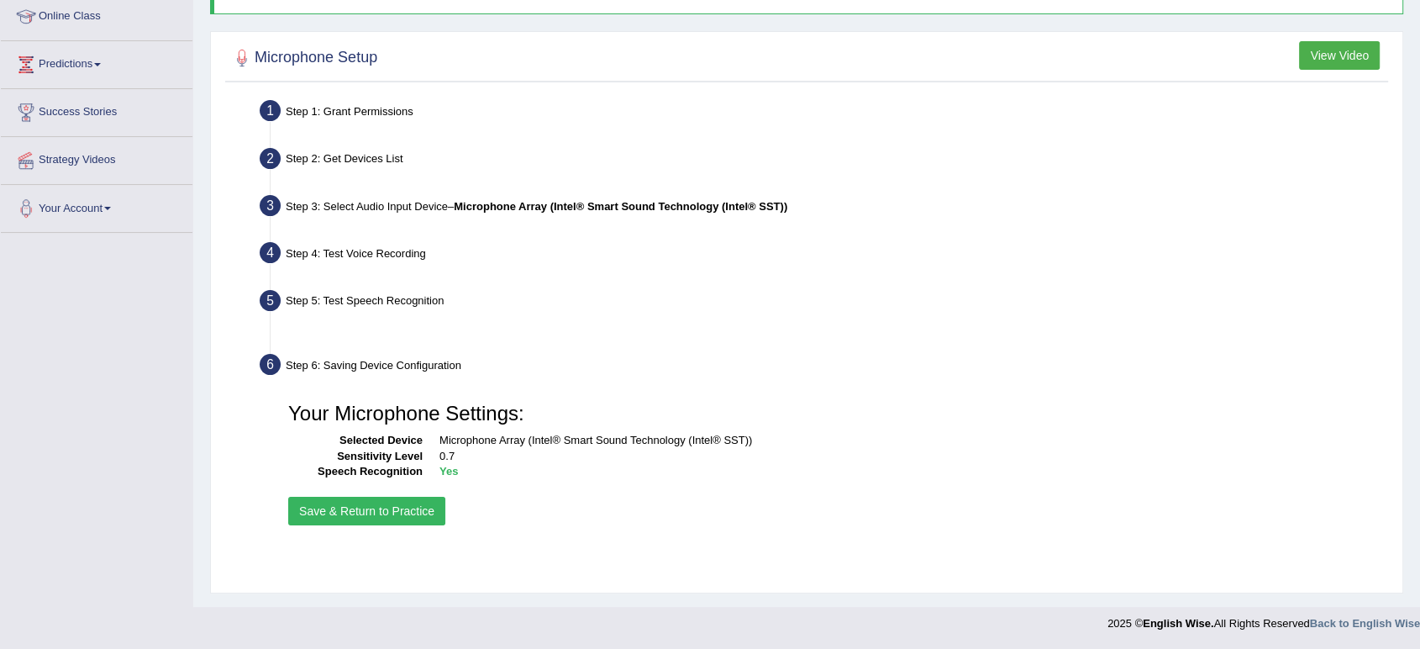
scroll to position [233, 0]
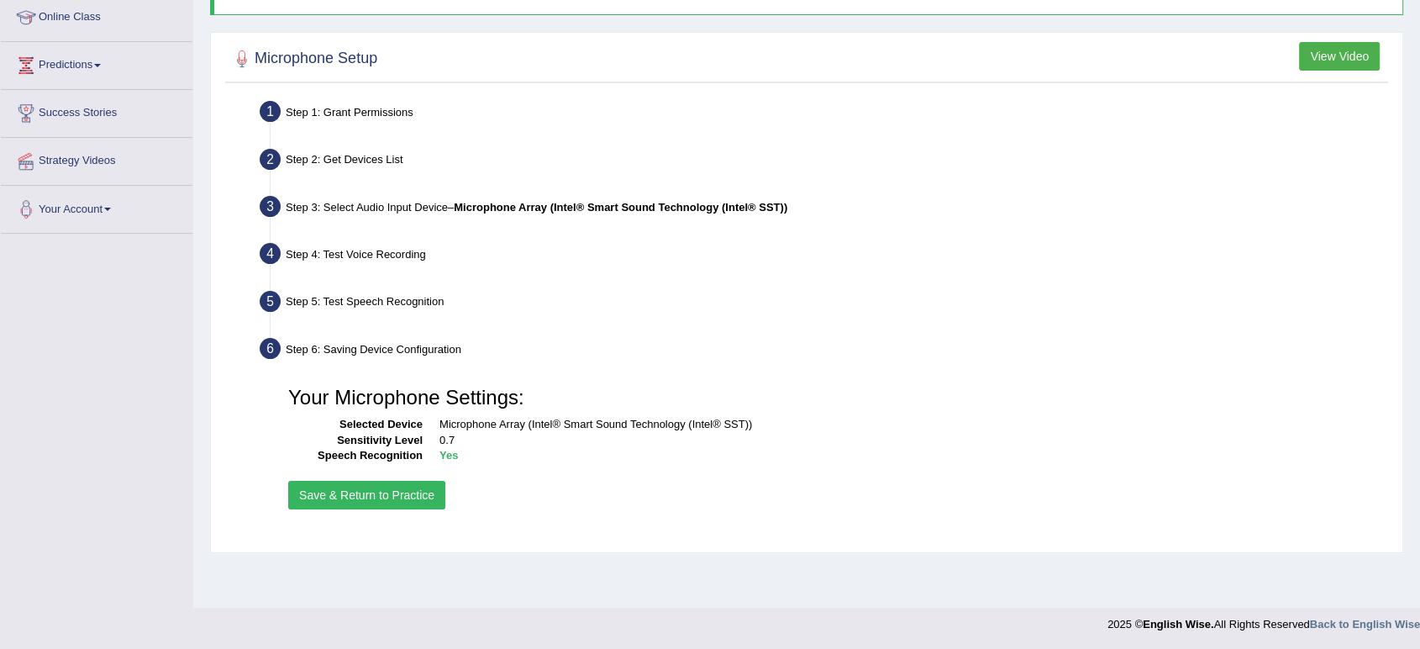
click at [397, 500] on button "Save & Return to Practice" at bounding box center [366, 495] width 157 height 29
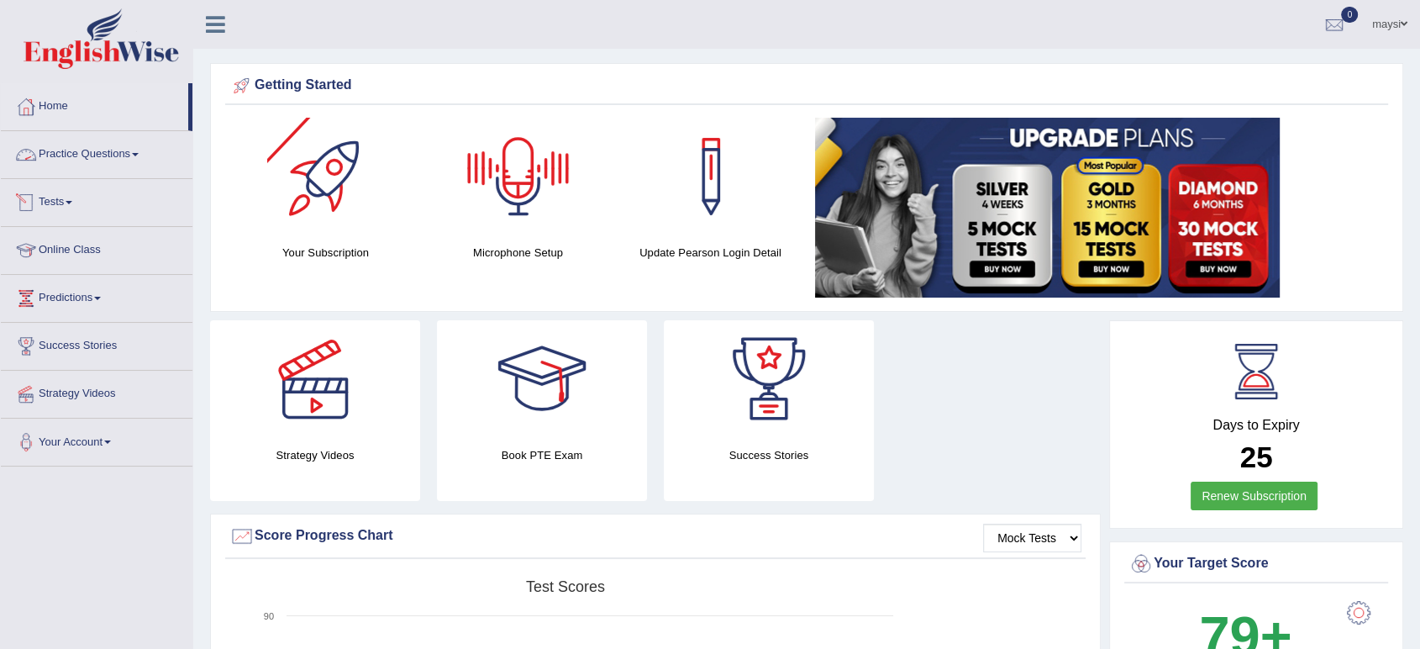
click at [137, 155] on span at bounding box center [135, 154] width 7 height 3
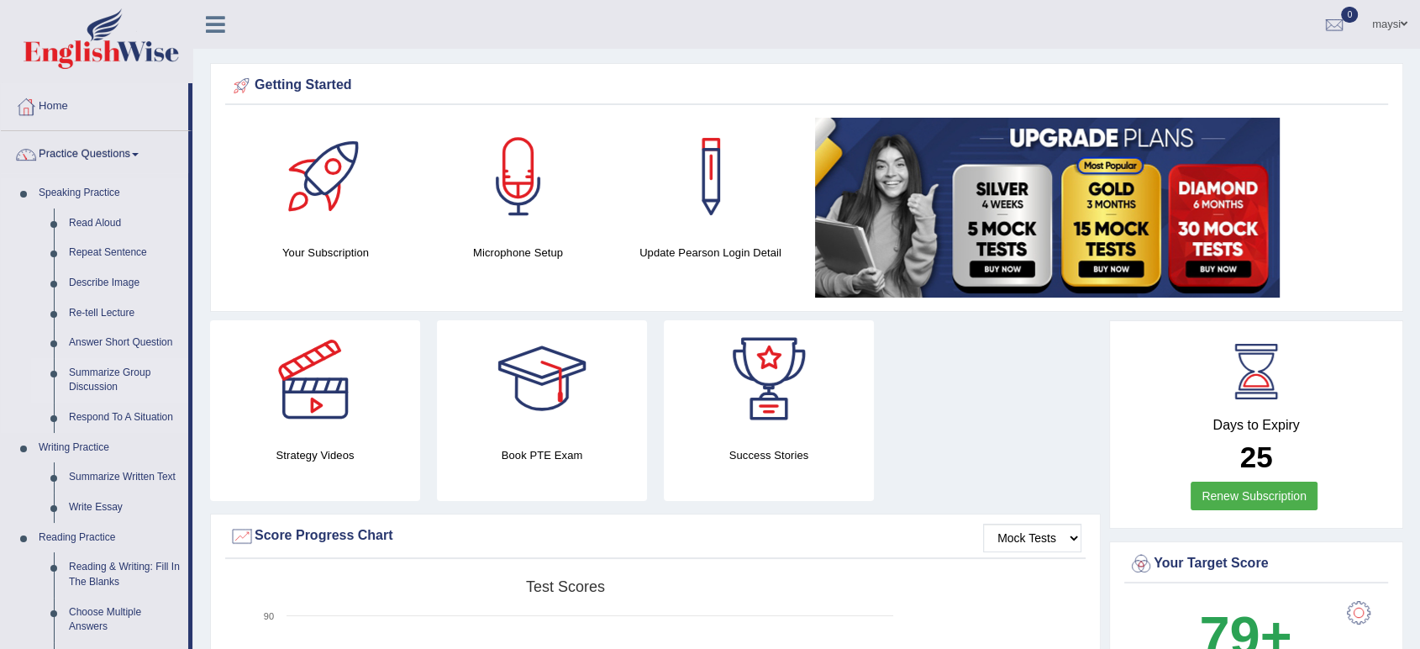
click at [101, 381] on link "Summarize Group Discussion" at bounding box center [124, 380] width 127 height 45
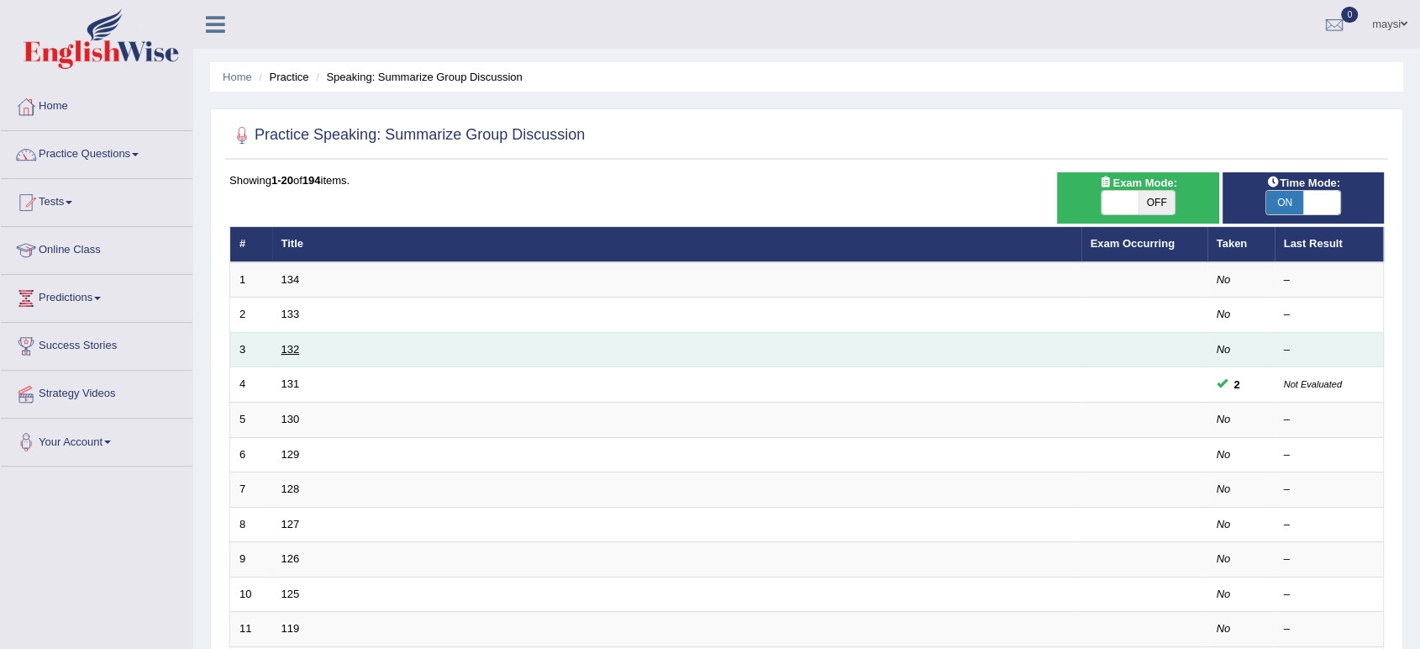
click at [288, 347] on link "132" at bounding box center [290, 349] width 18 height 13
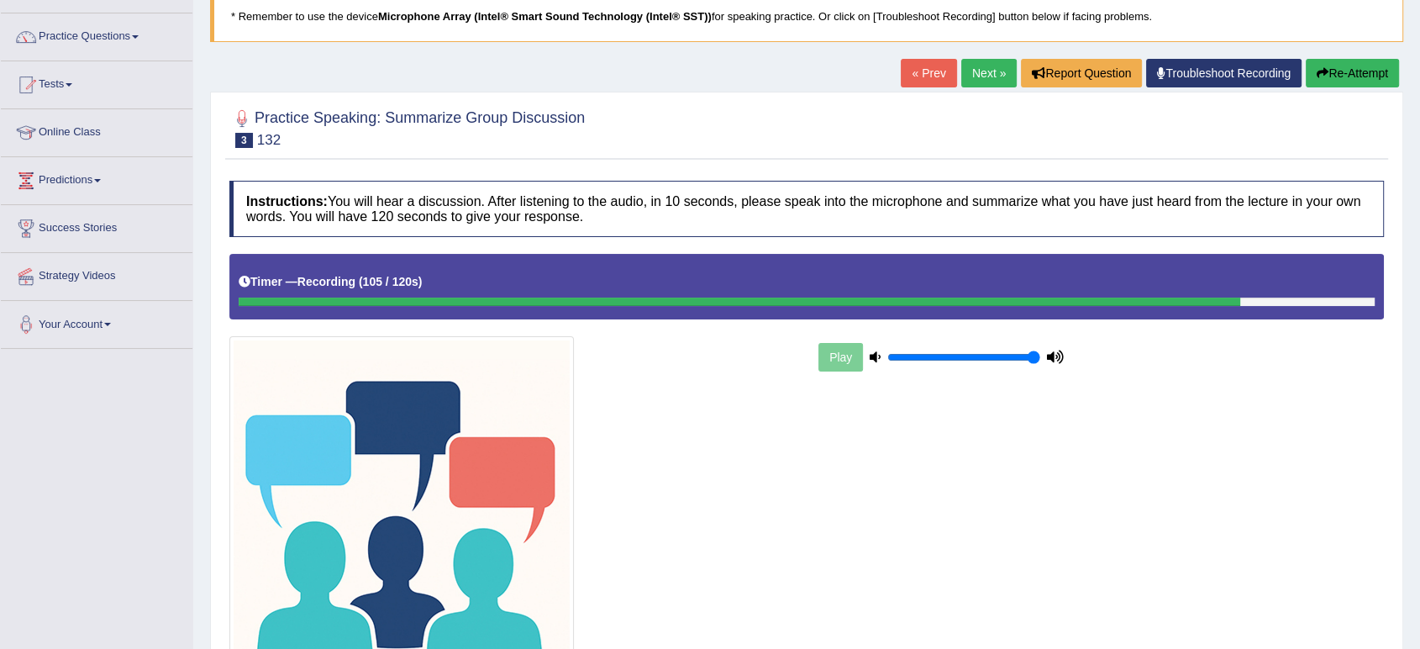
scroll to position [278, 0]
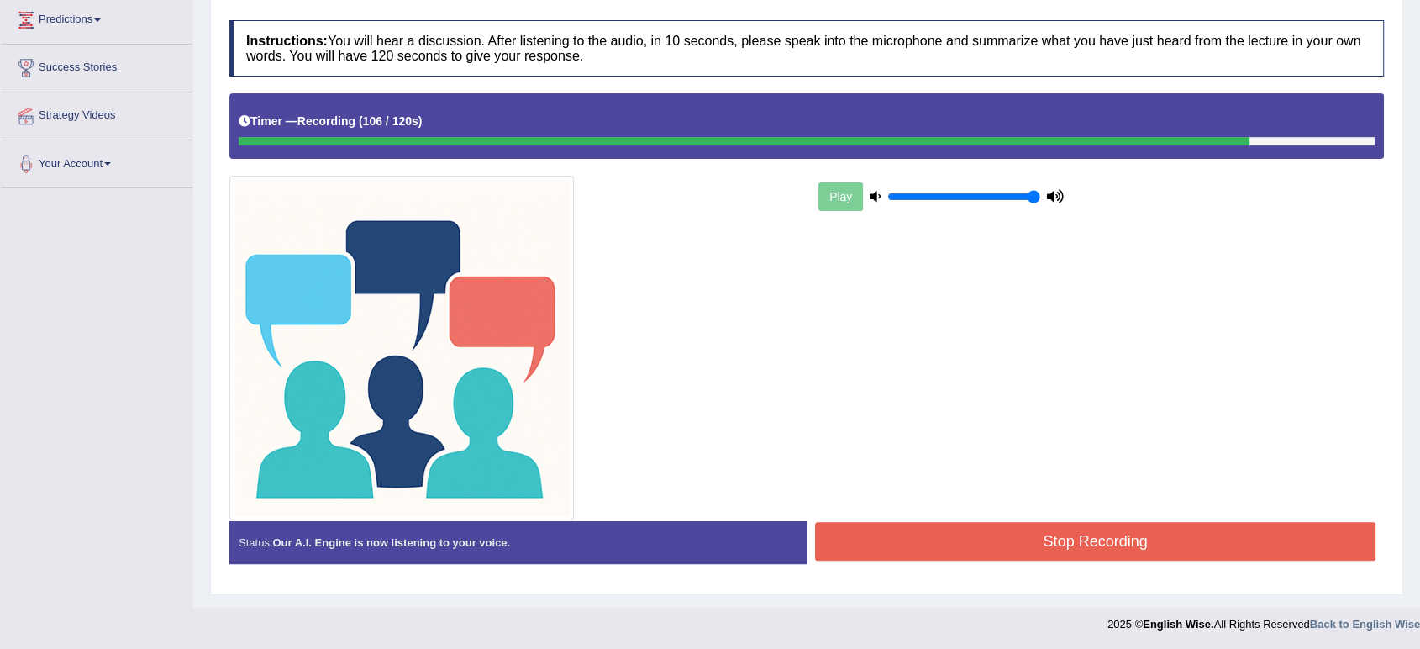
click at [1003, 547] on button "Stop Recording" at bounding box center [1095, 541] width 560 height 39
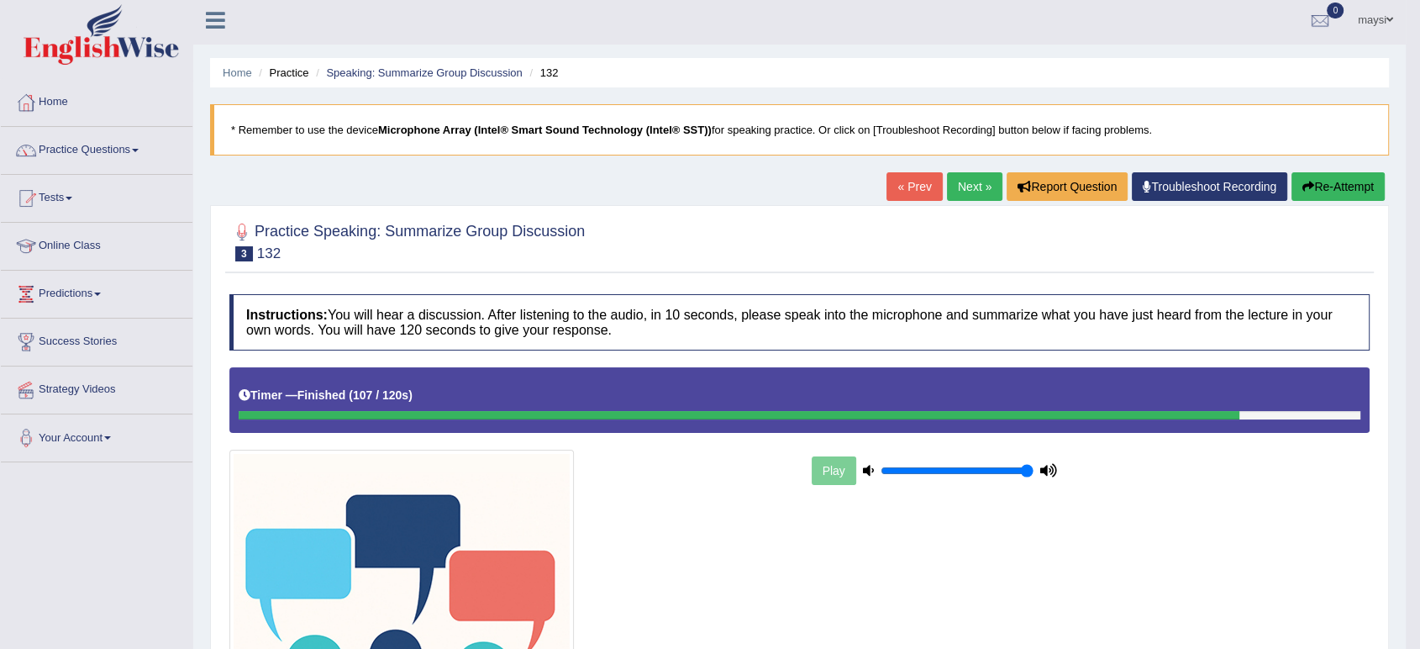
scroll to position [0, 0]
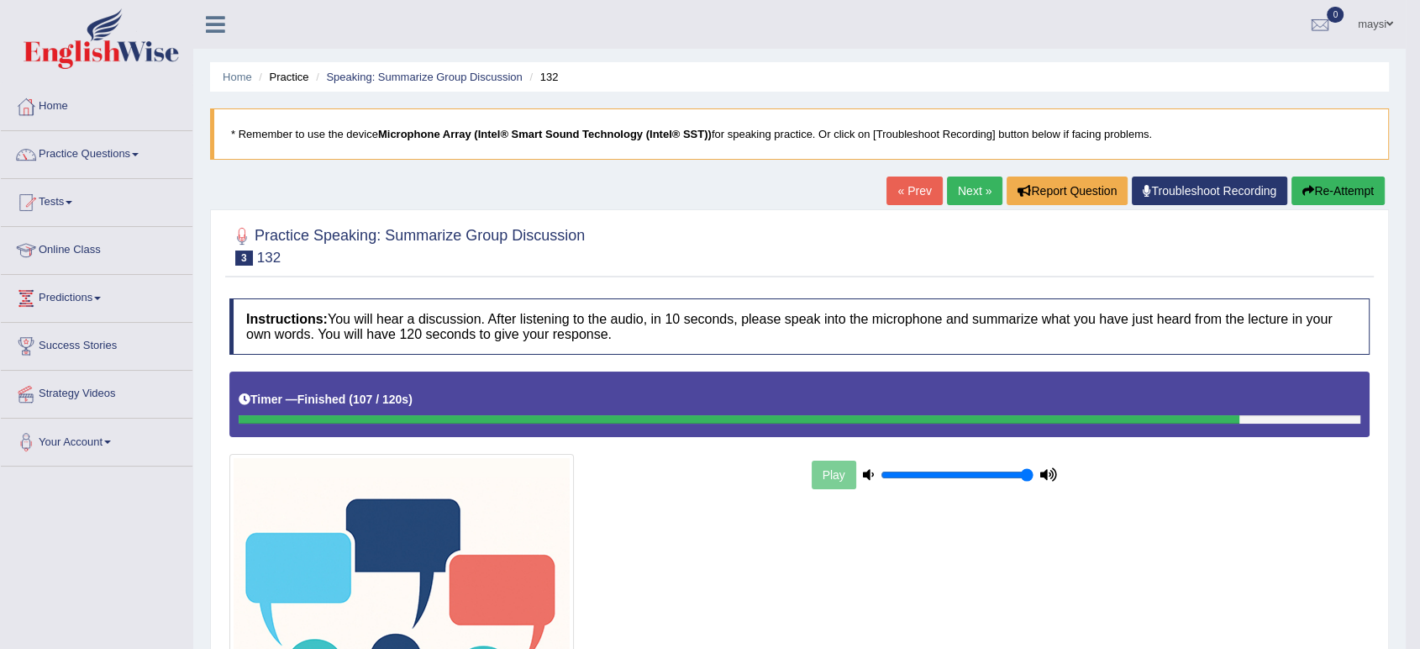
click at [956, 196] on link "Next »" at bounding box center [974, 190] width 55 height 29
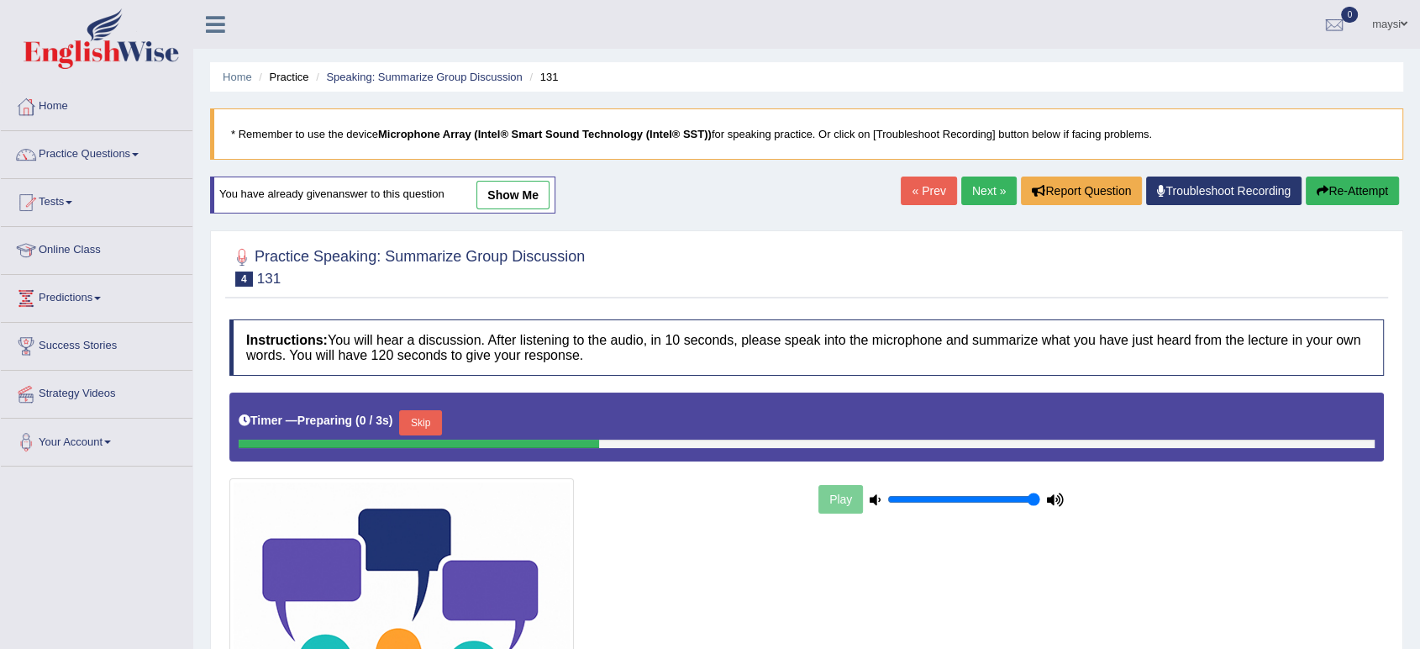
click at [961, 188] on link "Next »" at bounding box center [988, 190] width 55 height 29
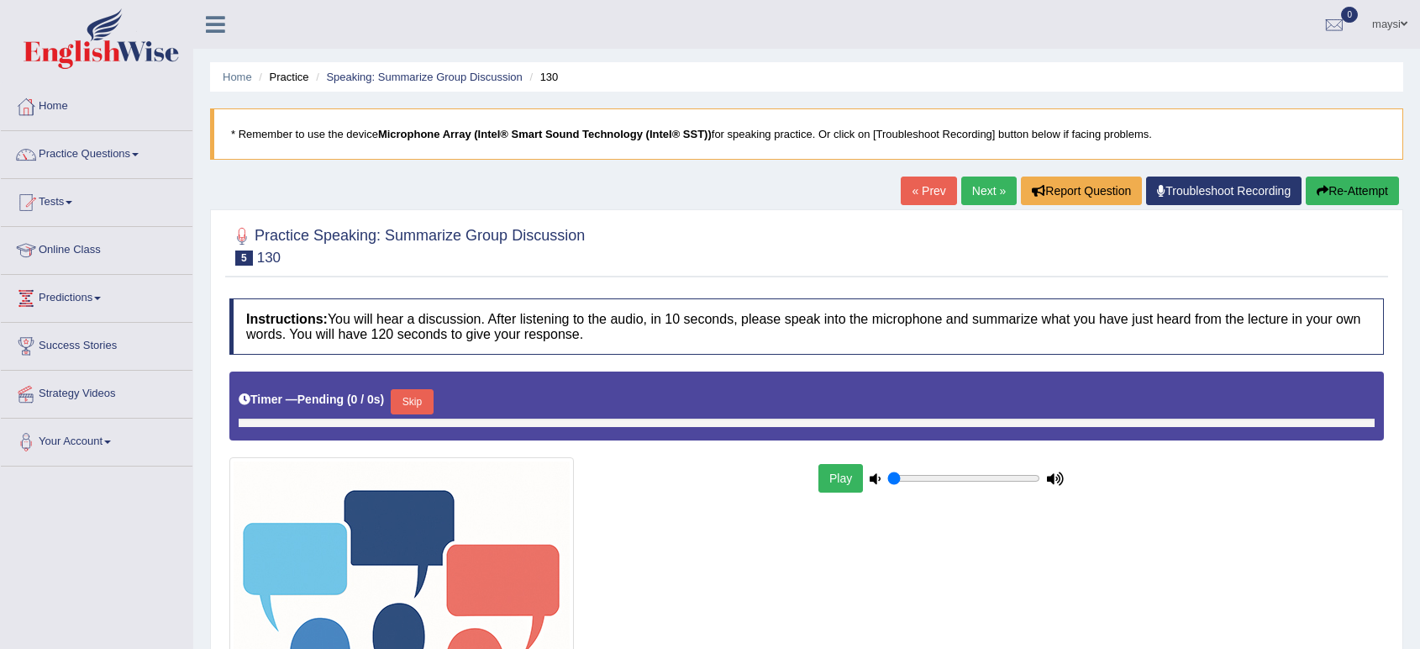
type input "1"
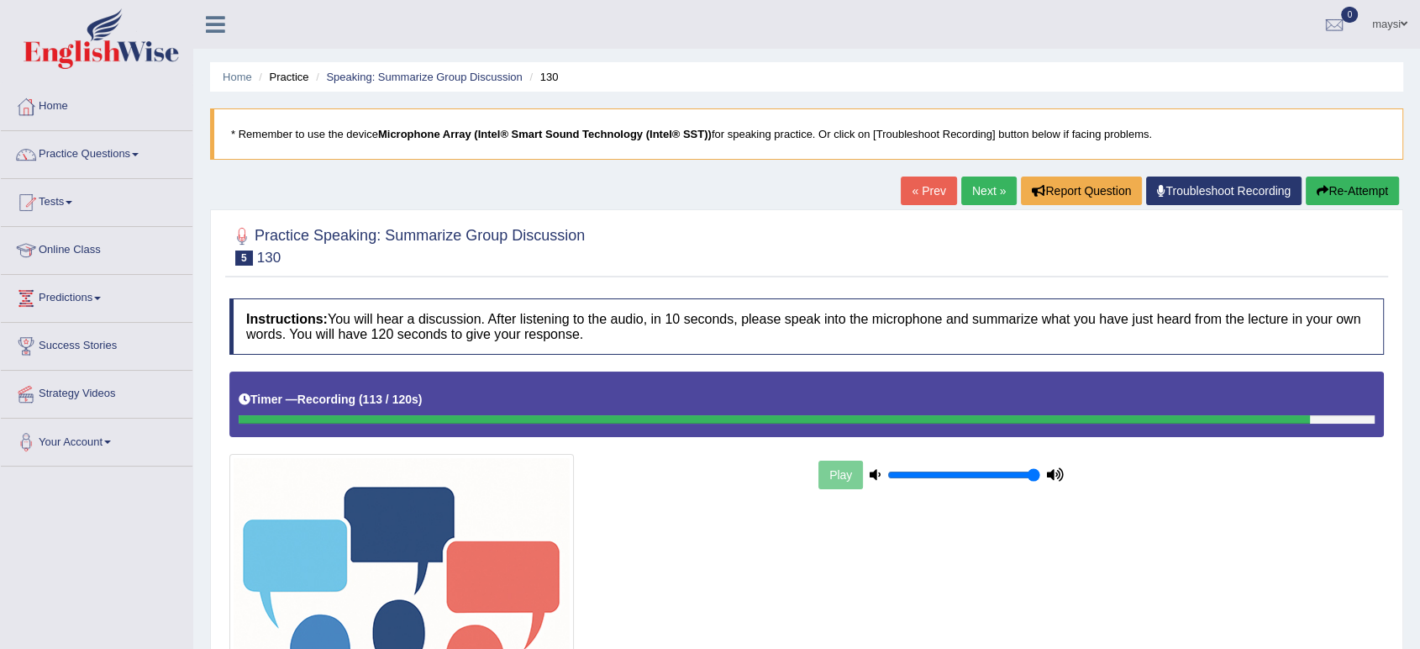
scroll to position [278, 0]
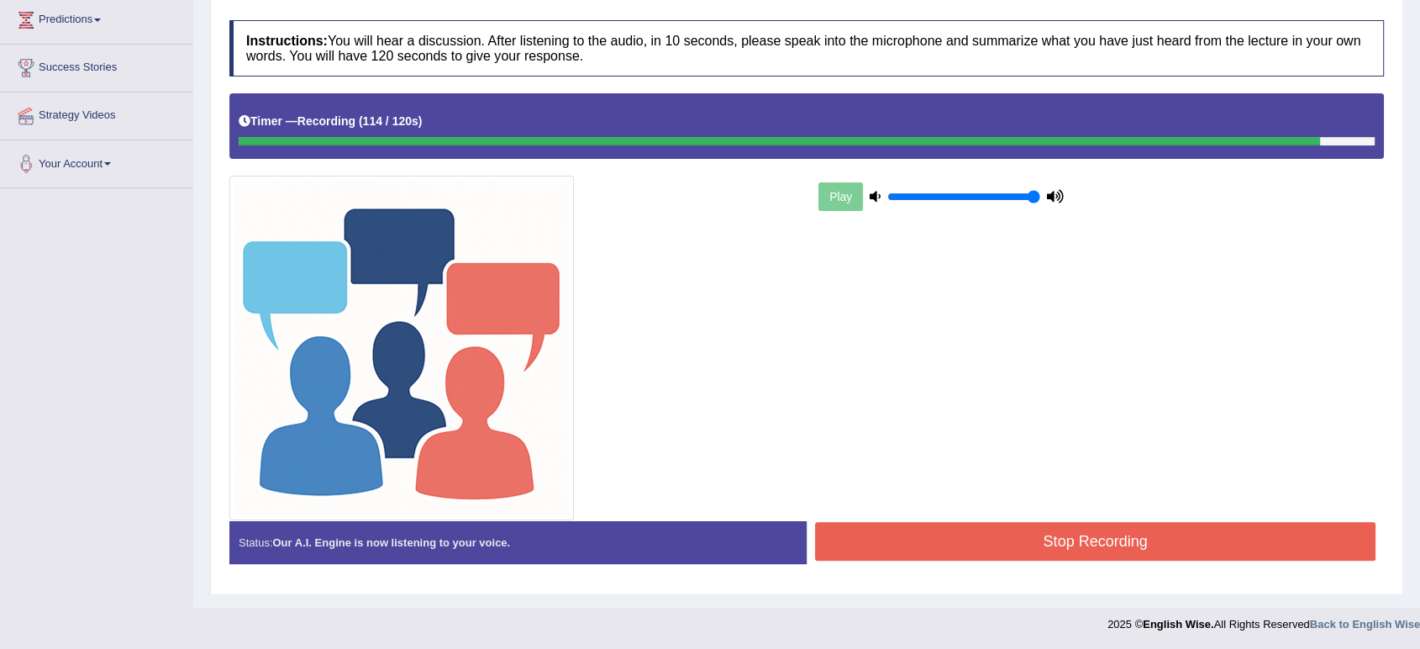
click at [948, 549] on button "Stop Recording" at bounding box center [1095, 541] width 560 height 39
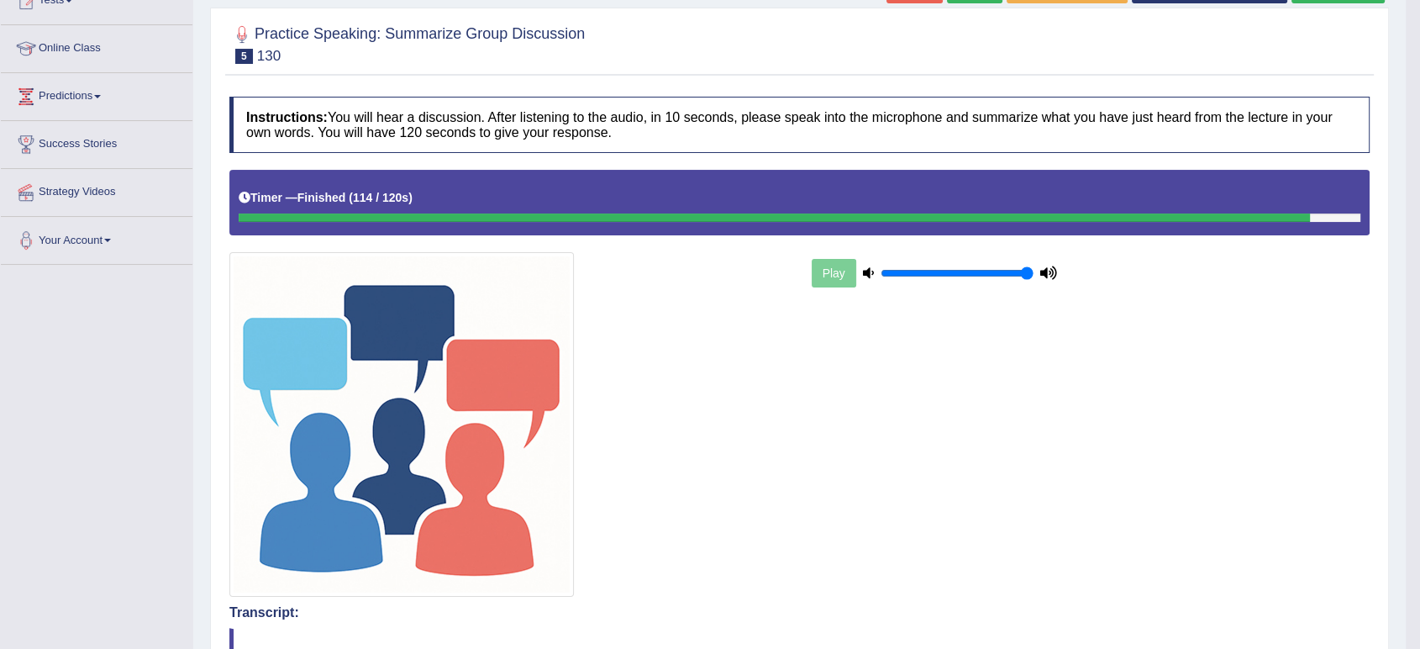
scroll to position [85, 0]
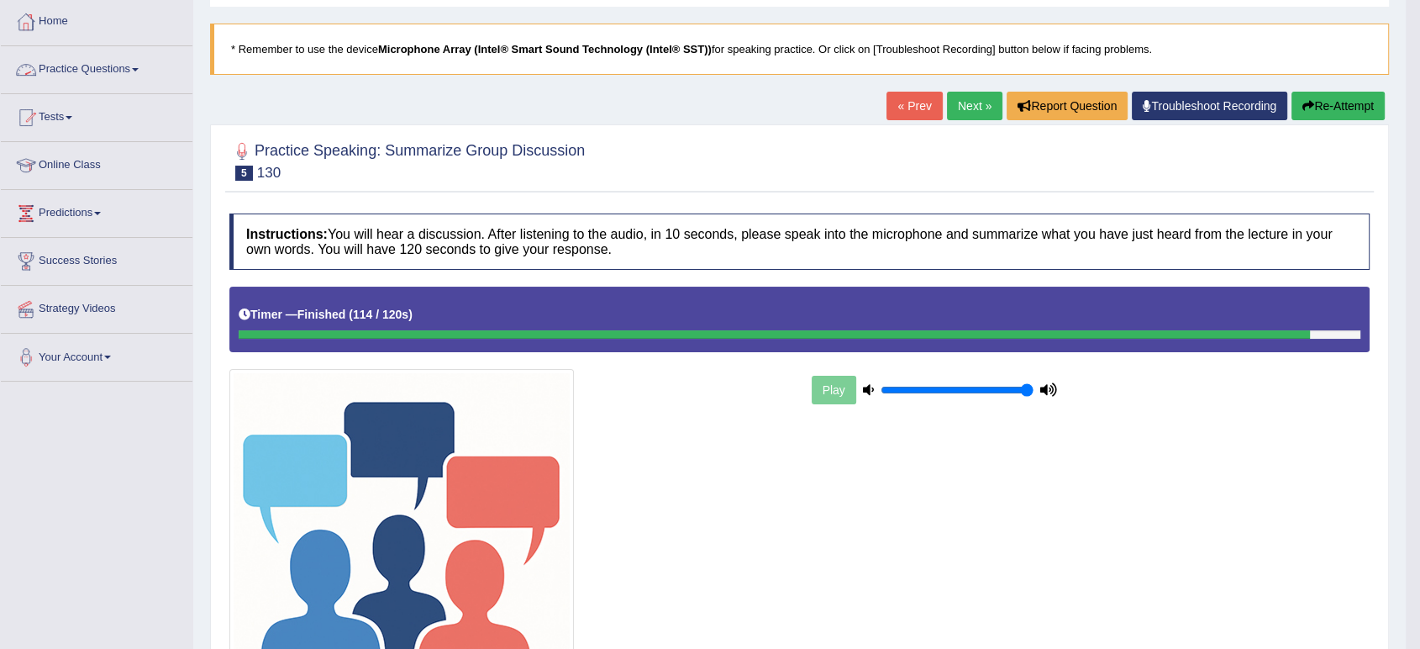
click at [119, 70] on link "Practice Questions" at bounding box center [97, 67] width 192 height 42
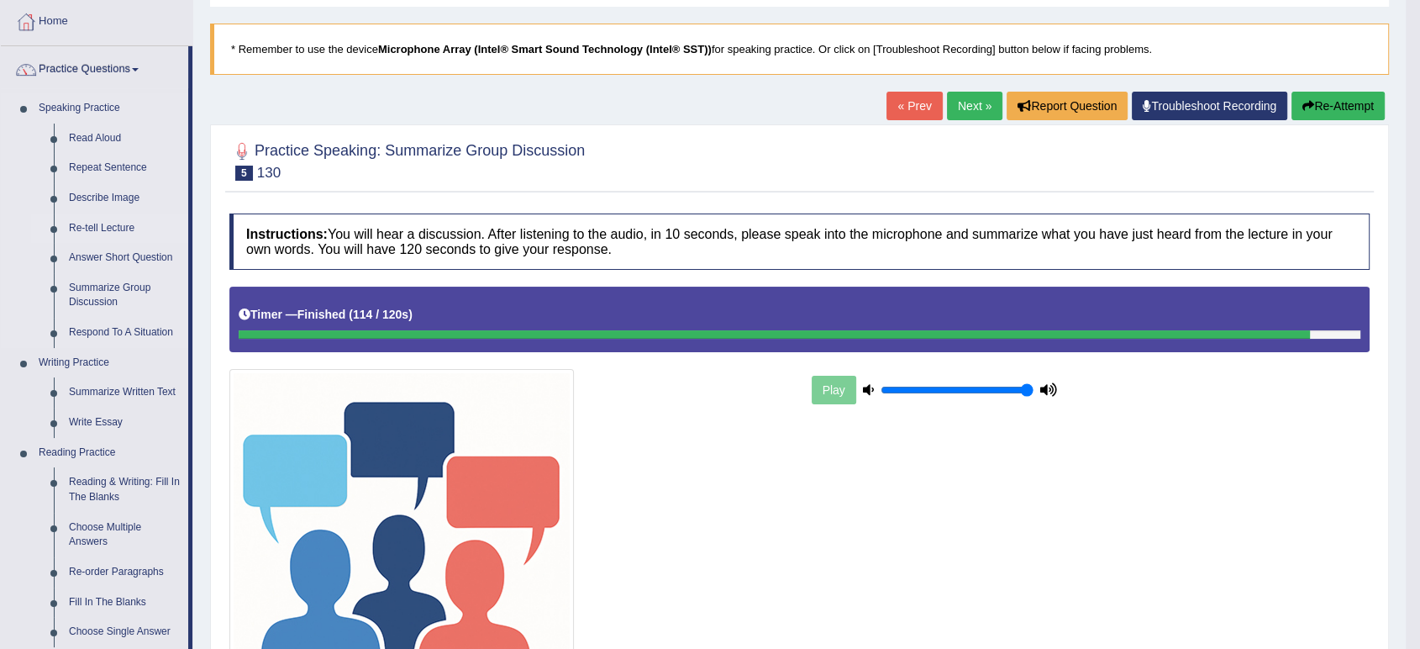
click at [74, 222] on link "Re-tell Lecture" at bounding box center [124, 228] width 127 height 30
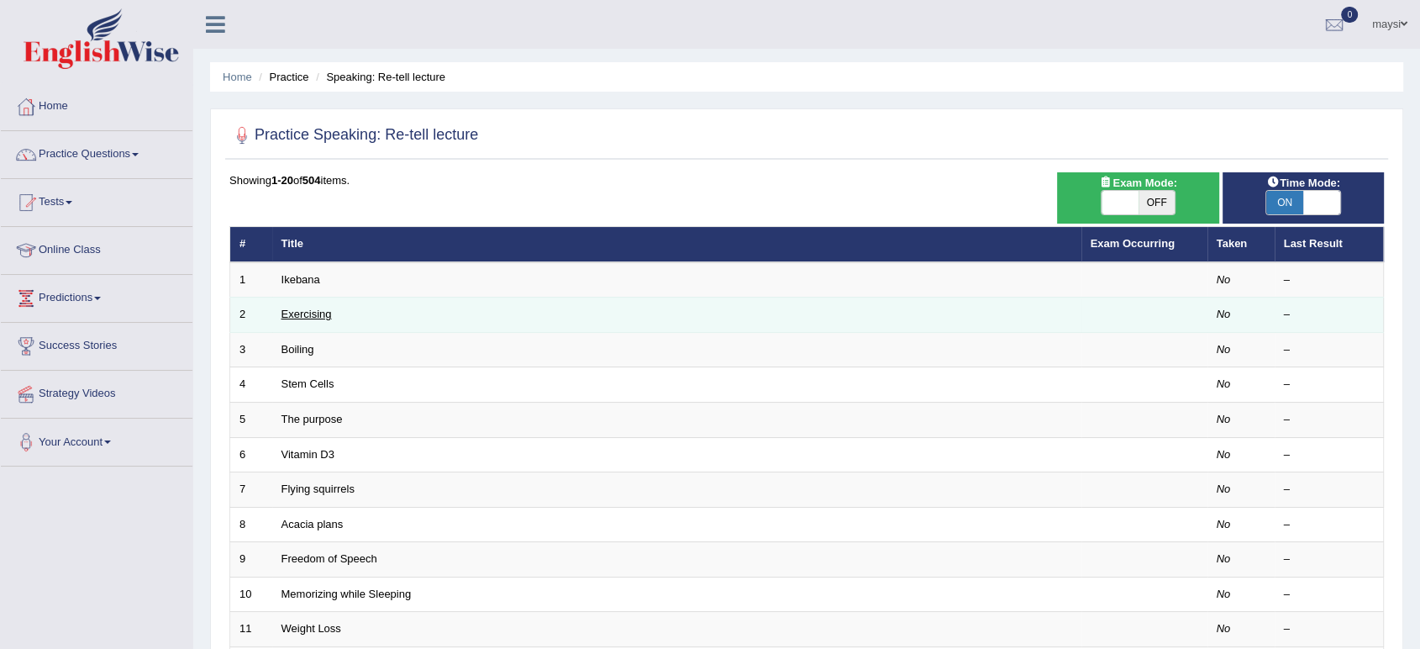
click at [302, 312] on link "Exercising" at bounding box center [306, 313] width 50 height 13
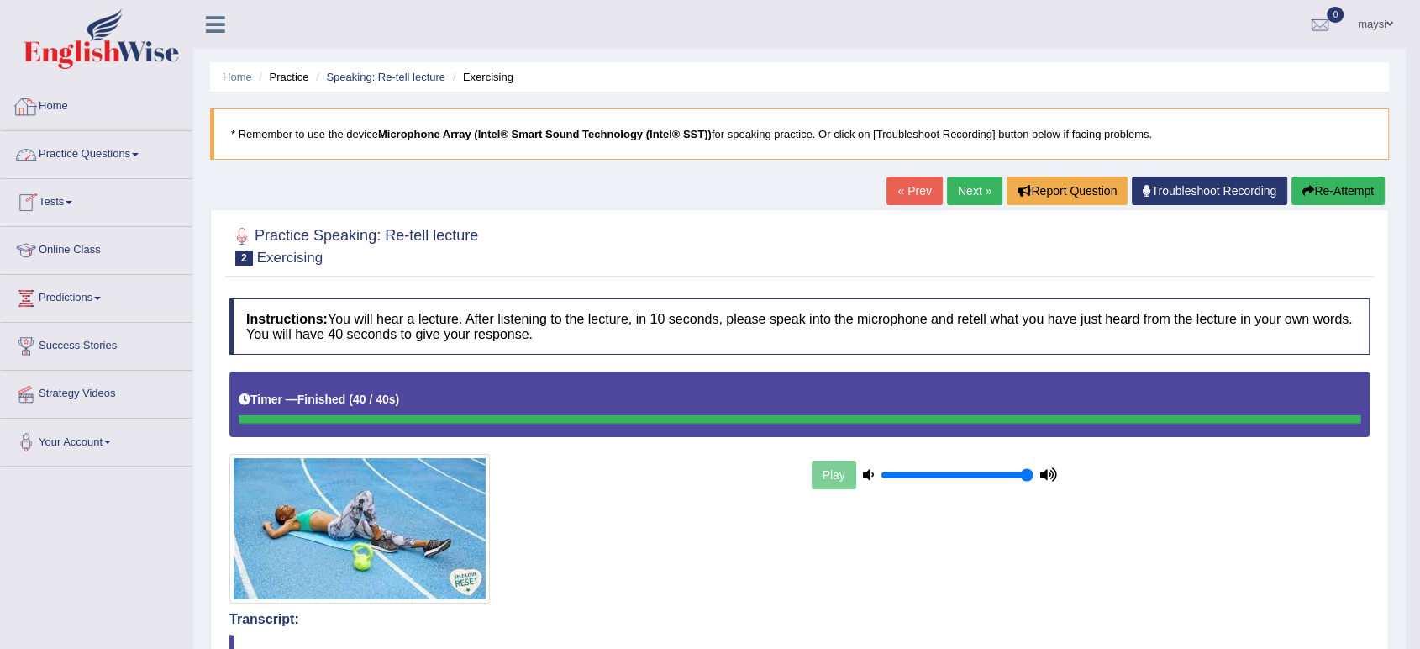
click at [118, 157] on link "Practice Questions" at bounding box center [97, 152] width 192 height 42
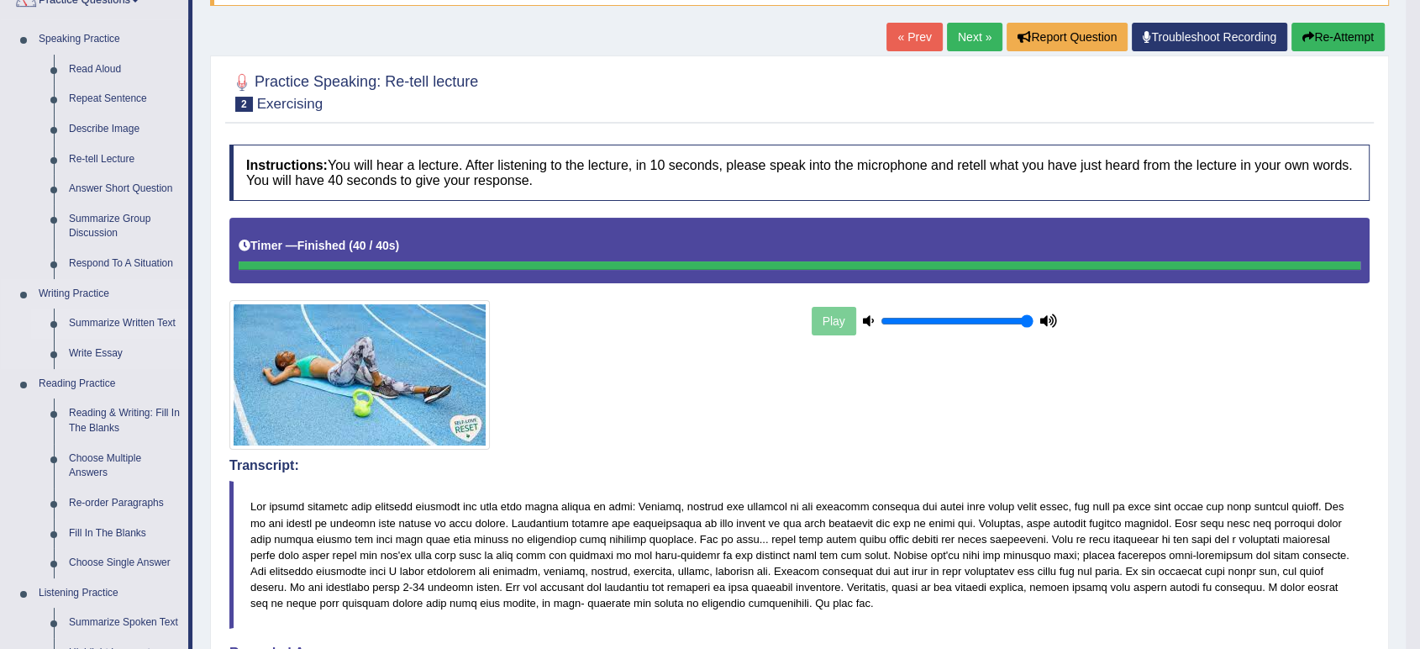
scroll to position [187, 0]
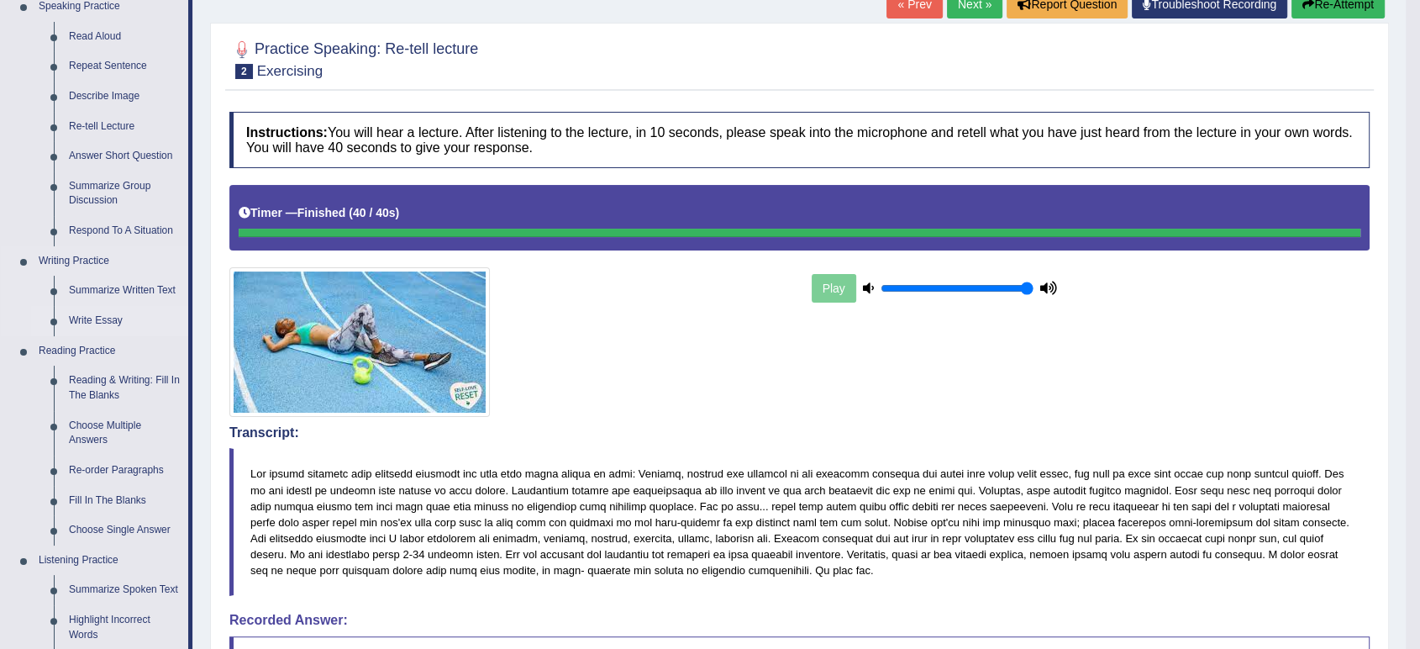
click at [77, 327] on link "Write Essay" at bounding box center [124, 321] width 127 height 30
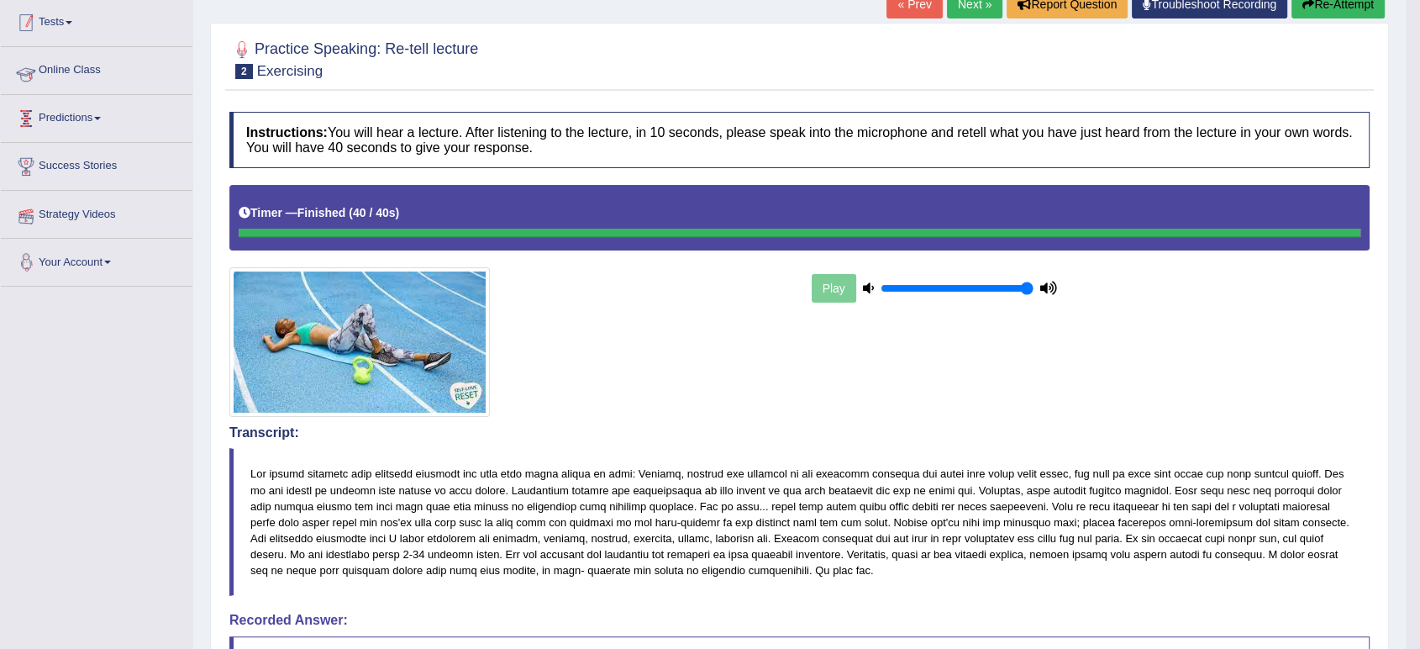
scroll to position [287, 0]
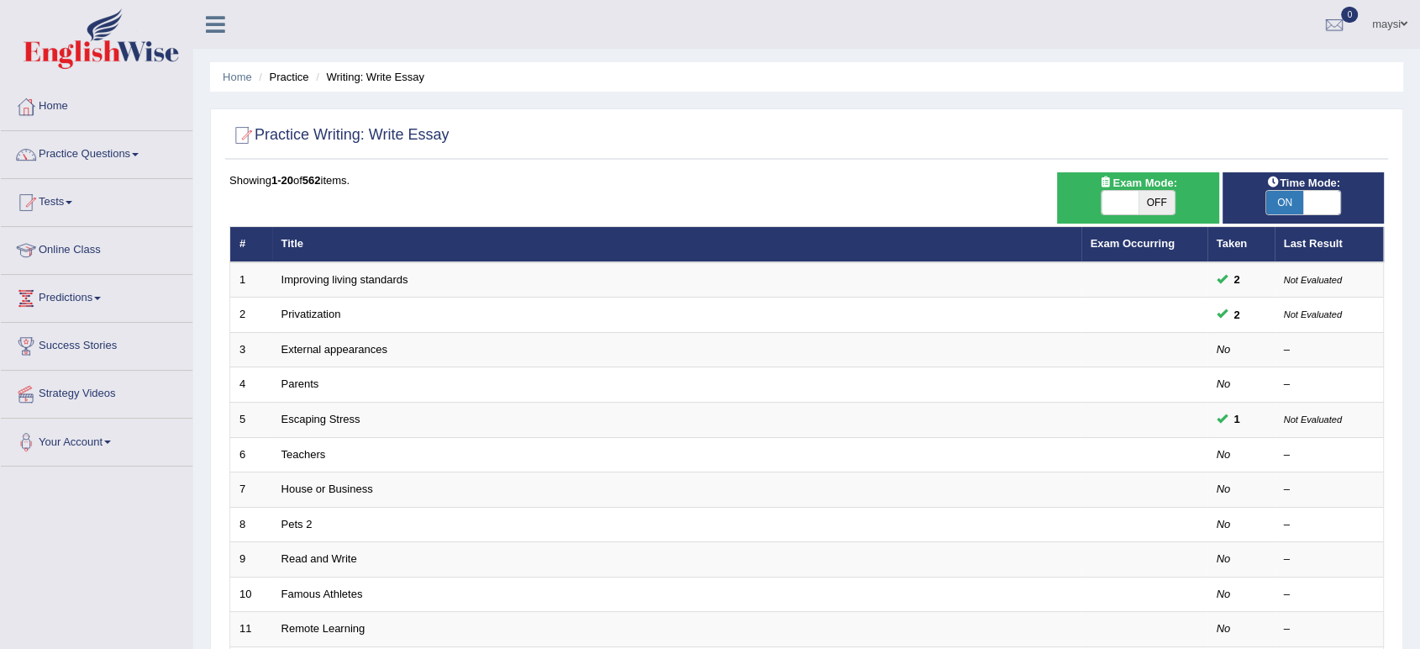
click at [1285, 205] on span "ON" at bounding box center [1284, 203] width 37 height 24
checkbox input "false"
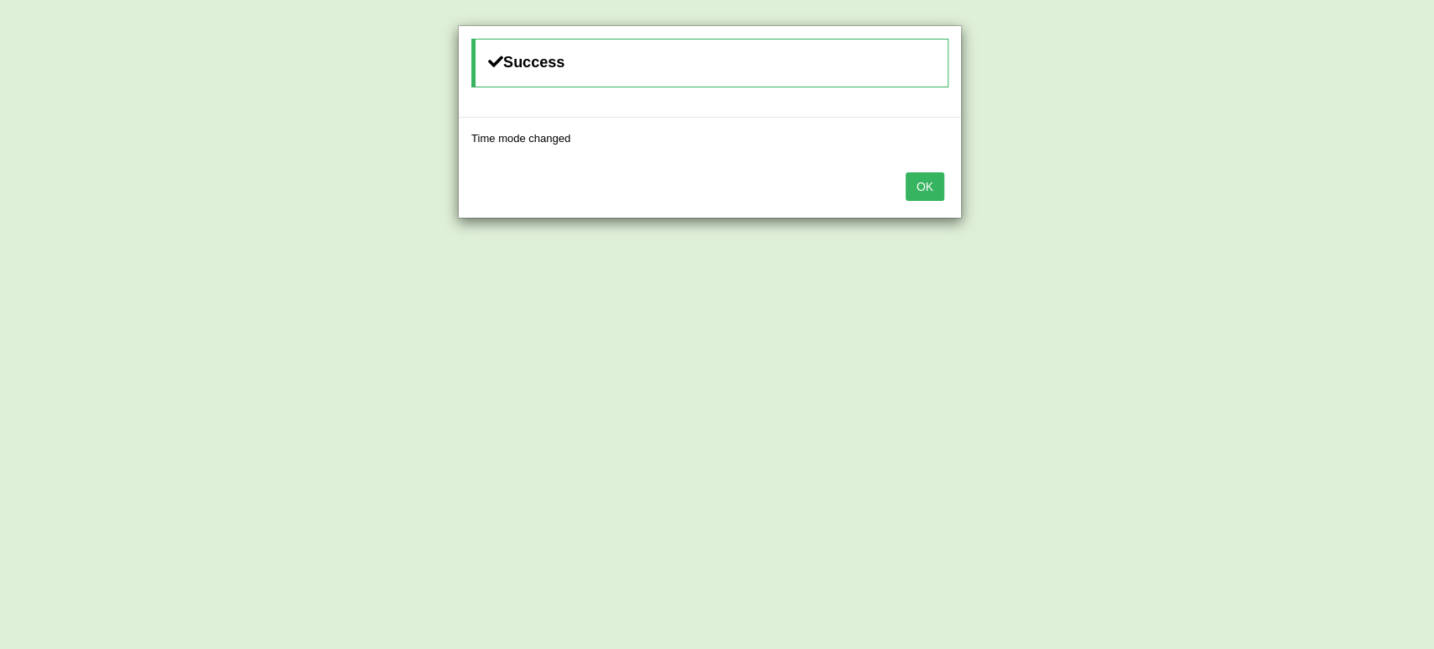
click at [934, 179] on button "OK" at bounding box center [925, 186] width 39 height 29
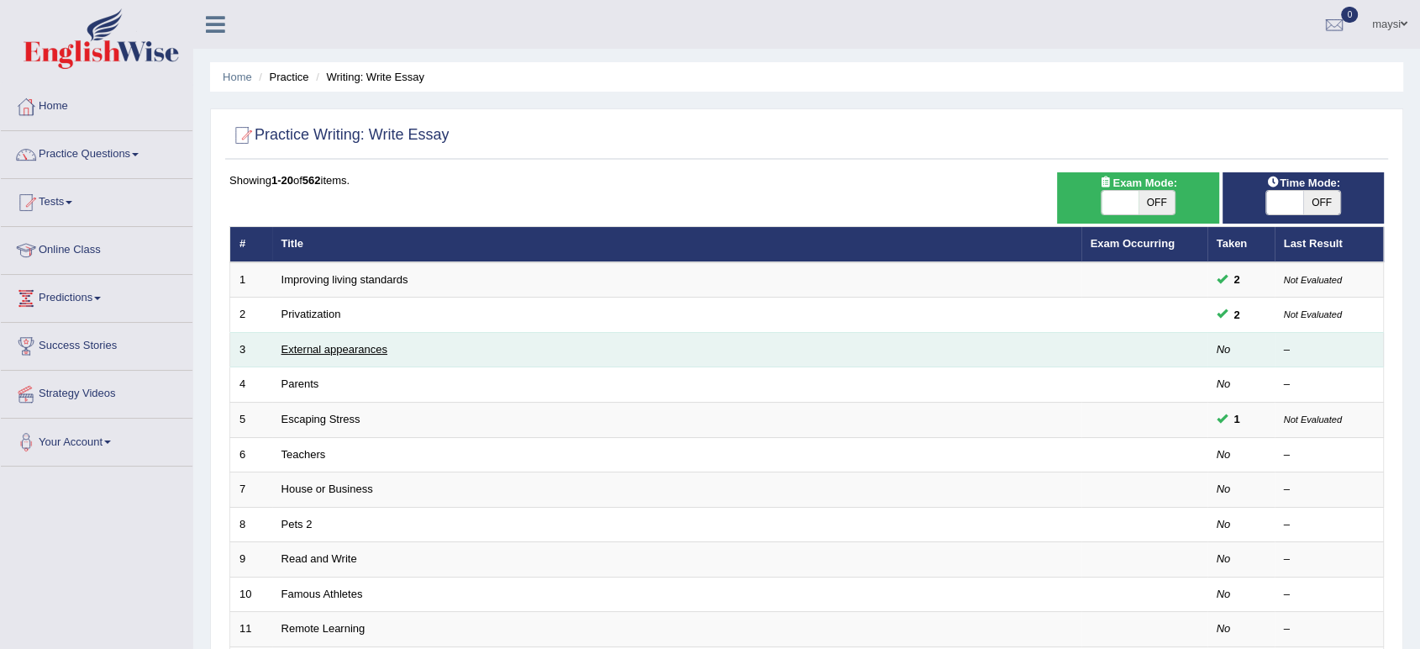
click at [316, 353] on link "External appearances" at bounding box center [334, 349] width 106 height 13
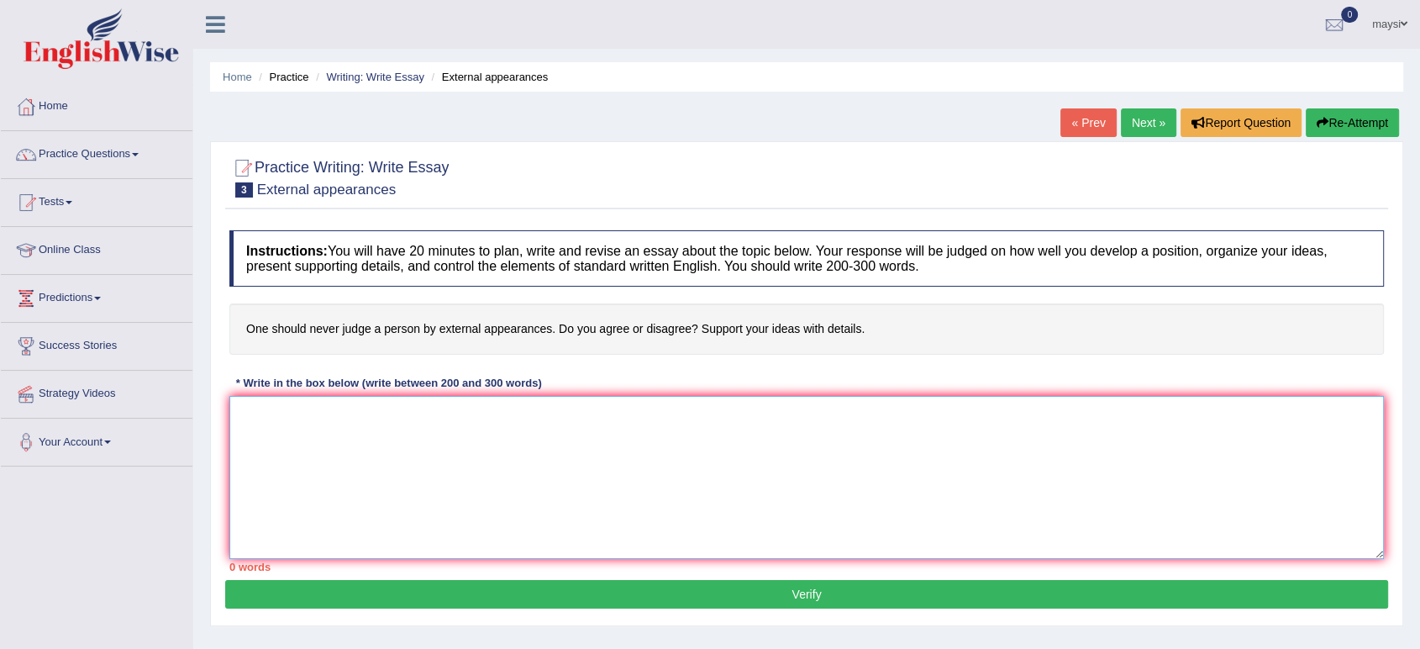
click at [308, 422] on textarea at bounding box center [806, 477] width 1154 height 163
type textarea "The increasing influence of judging a"
